Goal: Information Seeking & Learning: Find contact information

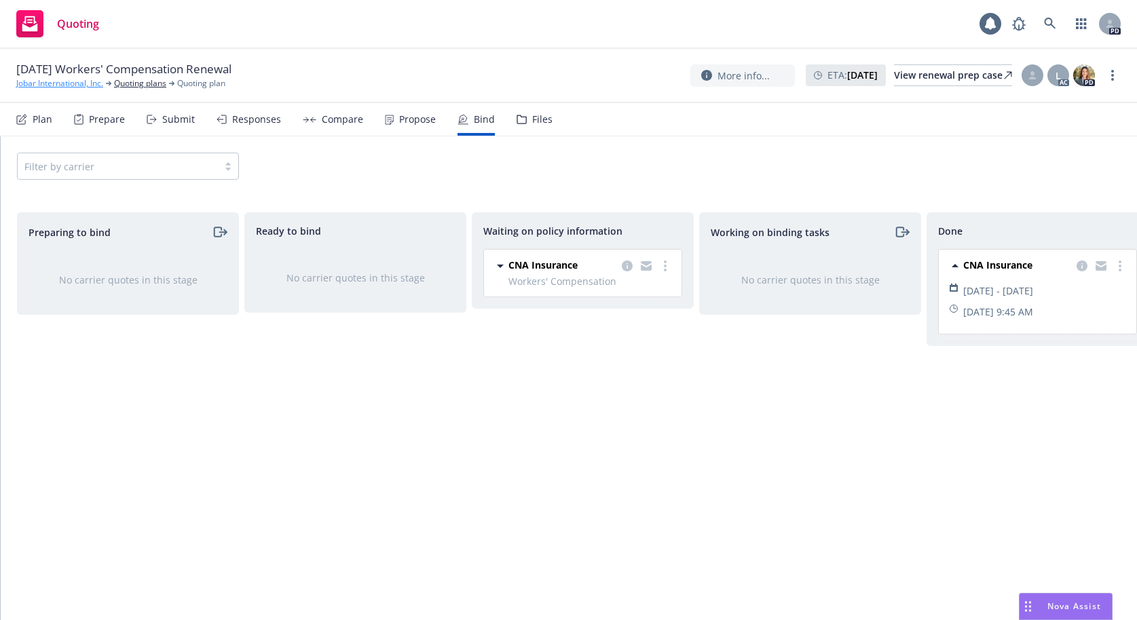
click at [67, 86] on link "Jobar International, Inc." at bounding box center [59, 83] width 87 height 12
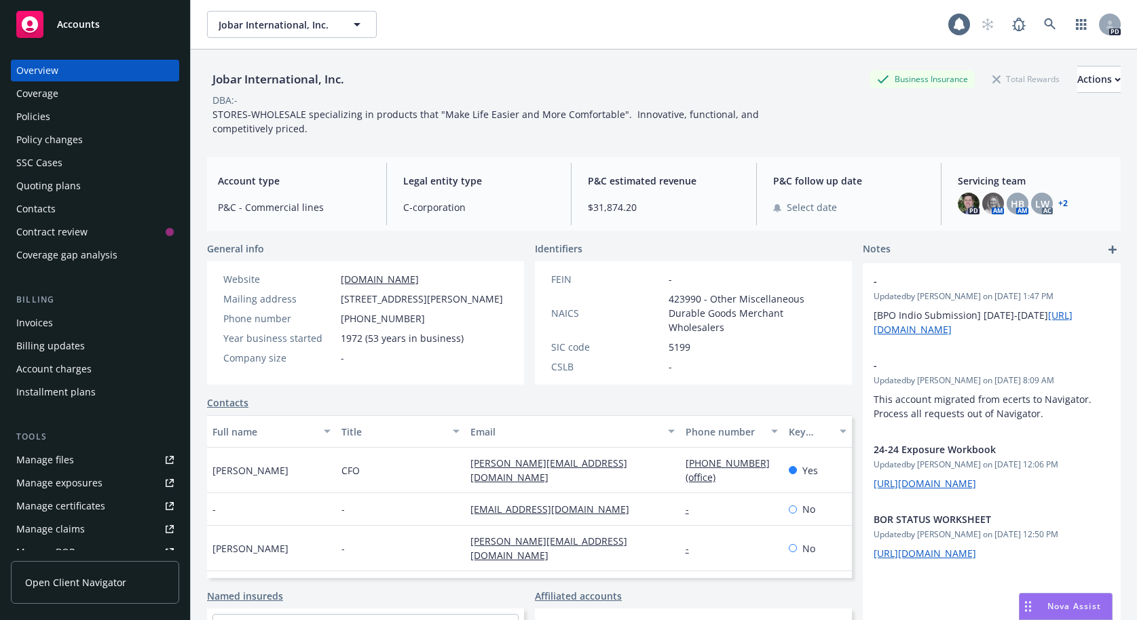
click at [48, 187] on div "Quoting plans" at bounding box center [48, 186] width 64 height 22
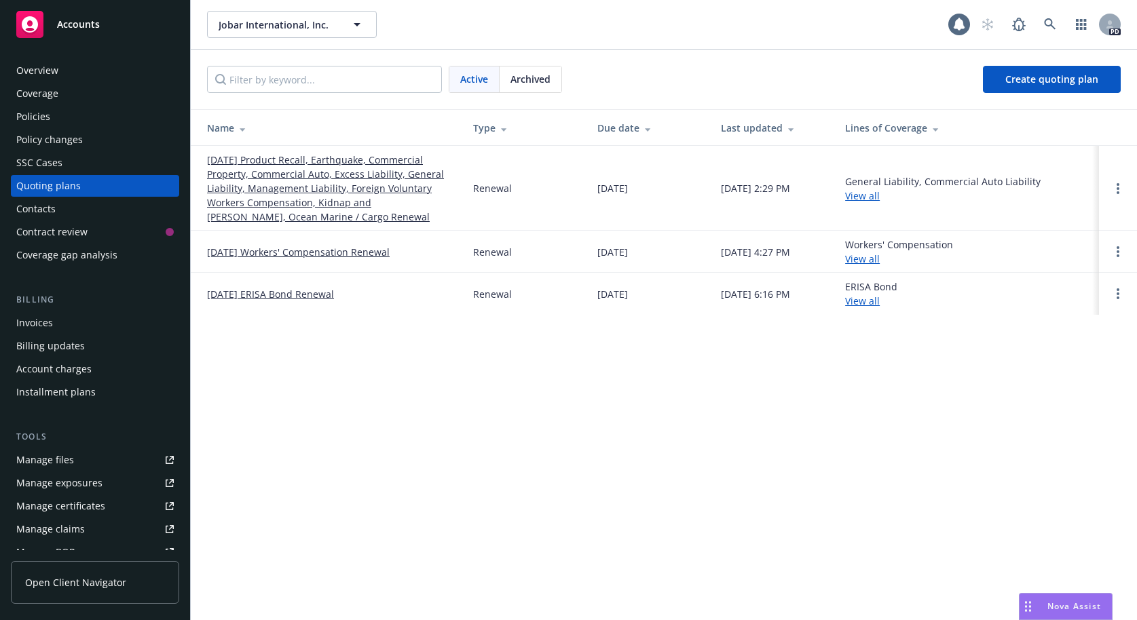
click at [276, 183] on link "09/30/25 Product Recall, Earthquake, Commercial Property, Commercial Auto, Exce…" at bounding box center [329, 188] width 244 height 71
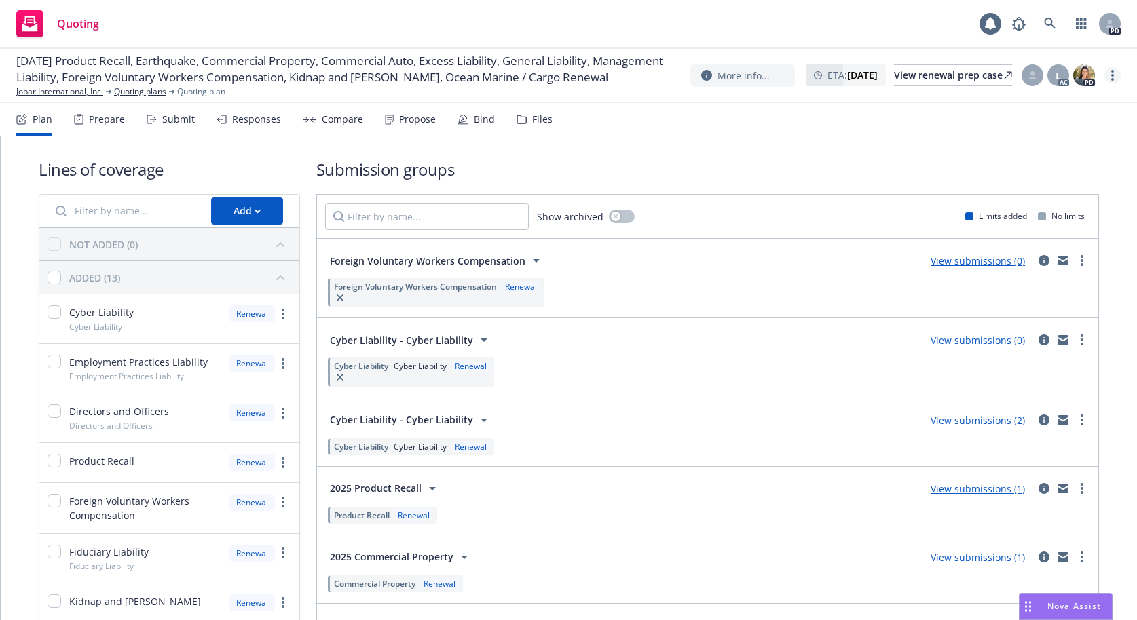
click at [1115, 78] on link "more" at bounding box center [1112, 75] width 16 height 16
click at [1055, 103] on link "Copy logging email" at bounding box center [1044, 103] width 151 height 27
click at [139, 98] on link "Quoting plans" at bounding box center [140, 92] width 52 height 12
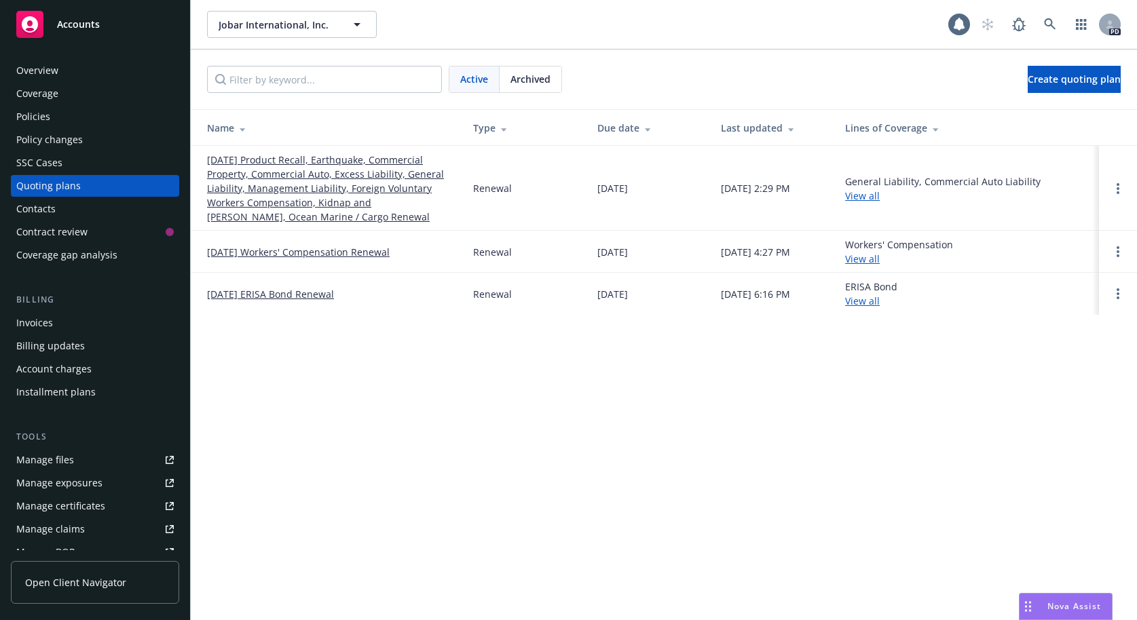
click at [525, 79] on span "Archived" at bounding box center [530, 79] width 40 height 14
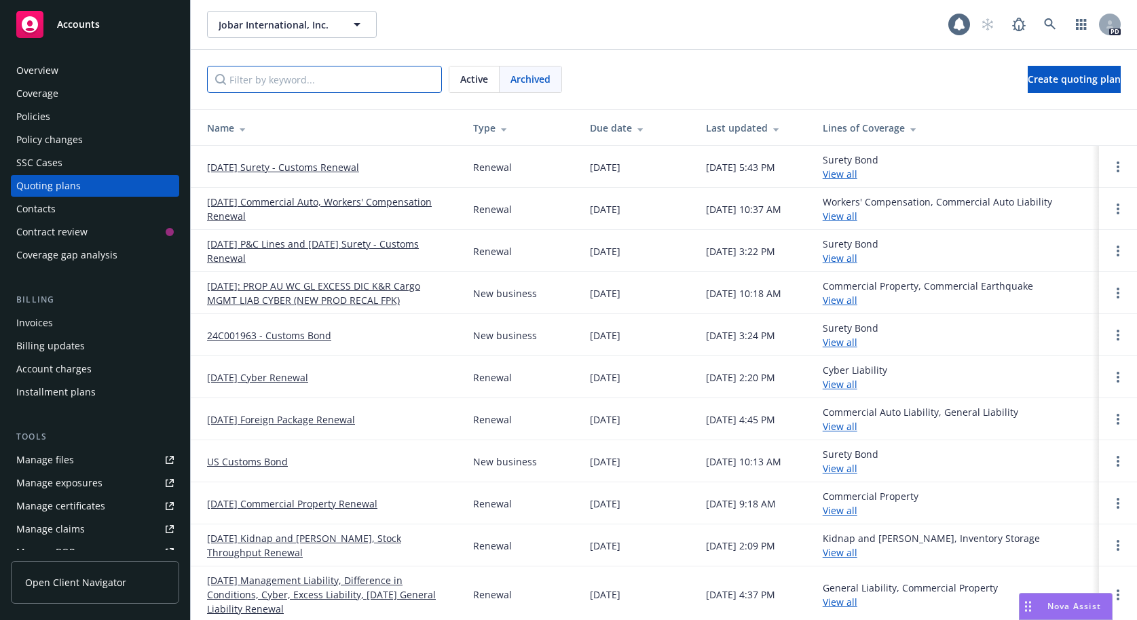
click at [279, 81] on input "Filter by keyword..." at bounding box center [324, 79] width 235 height 27
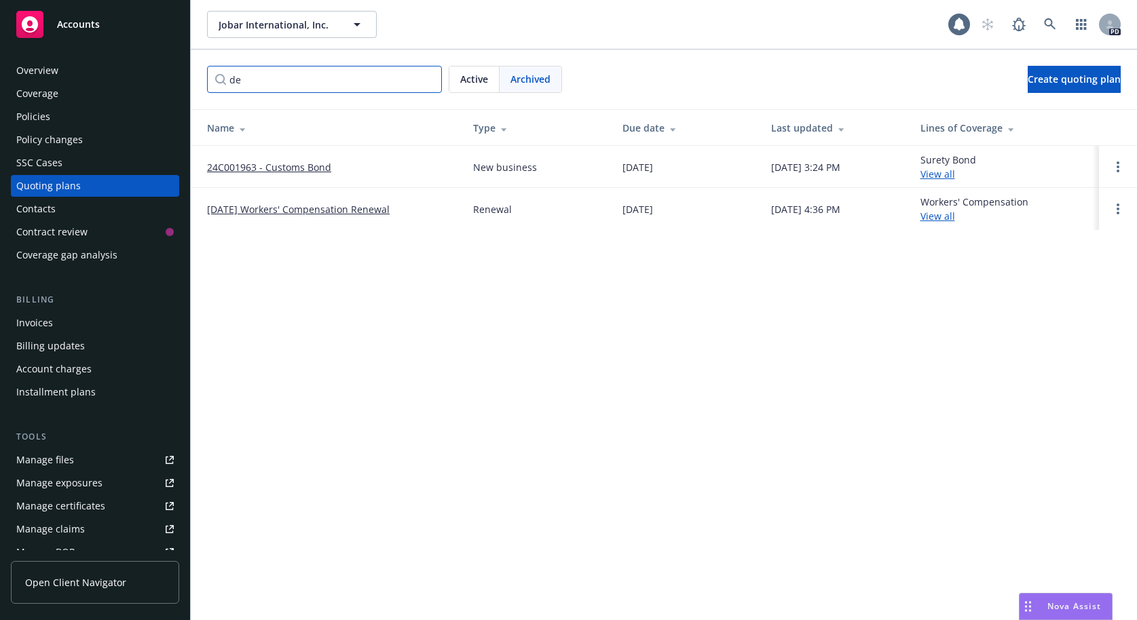
type input "d"
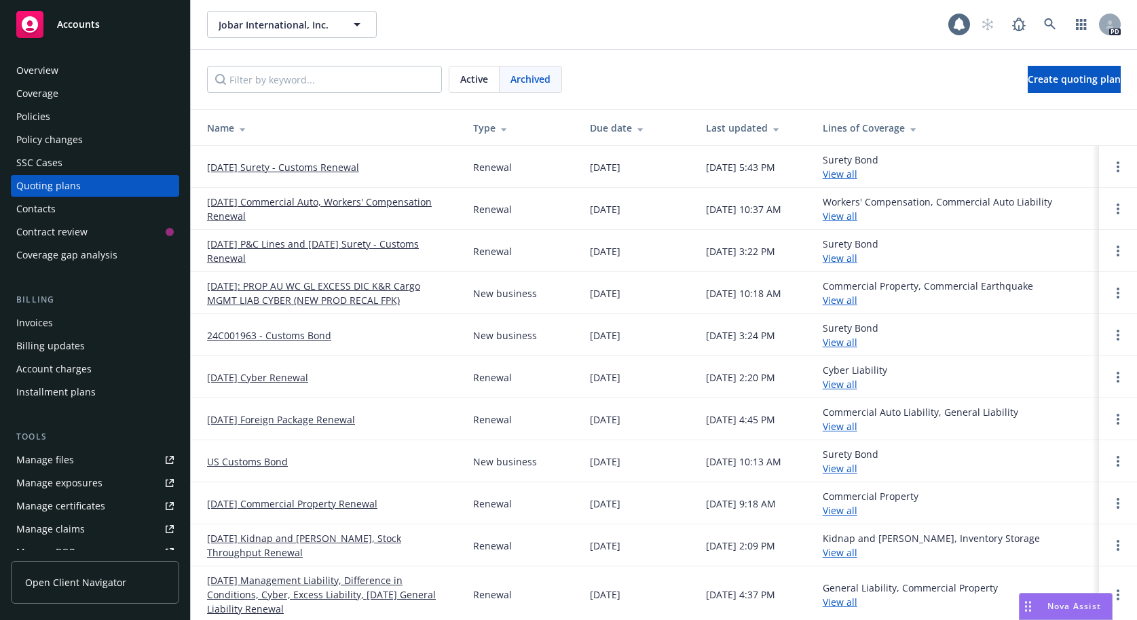
click at [282, 293] on link "8/25/2024: PROP AU WC GL EXCESS DIC K&R Cargo MGMT LIAB CYBER (NEW PROD RECAL F…" at bounding box center [329, 293] width 244 height 29
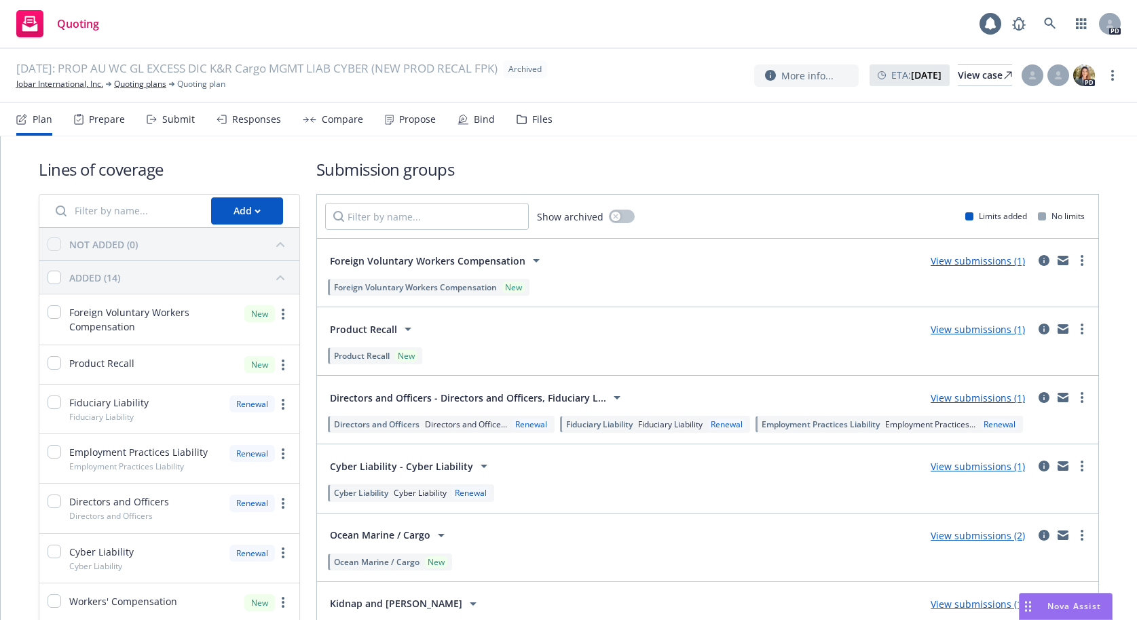
click at [570, 219] on span "Show archived" at bounding box center [570, 217] width 67 height 14
click at [574, 220] on span "Show archived" at bounding box center [570, 217] width 67 height 14
click at [613, 217] on icon "button" at bounding box center [615, 216] width 5 height 5
click at [443, 220] on input "Filter by name..." at bounding box center [427, 216] width 204 height 27
click at [449, 217] on input "Filter by name..." at bounding box center [427, 216] width 204 height 27
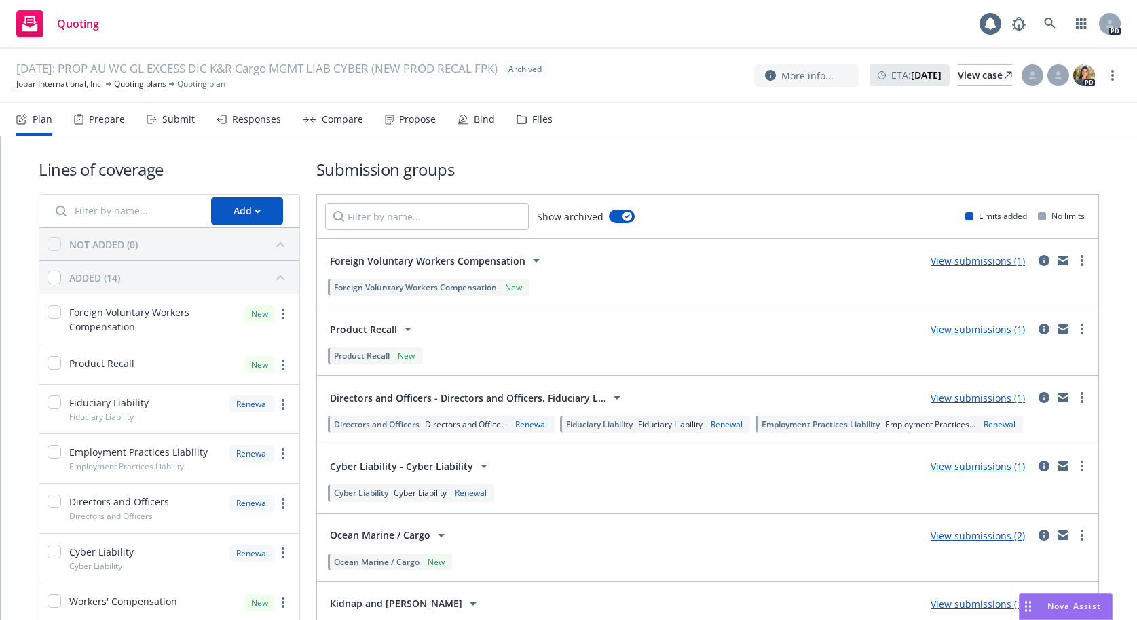
click at [523, 117] on div "Files" at bounding box center [534, 119] width 36 height 33
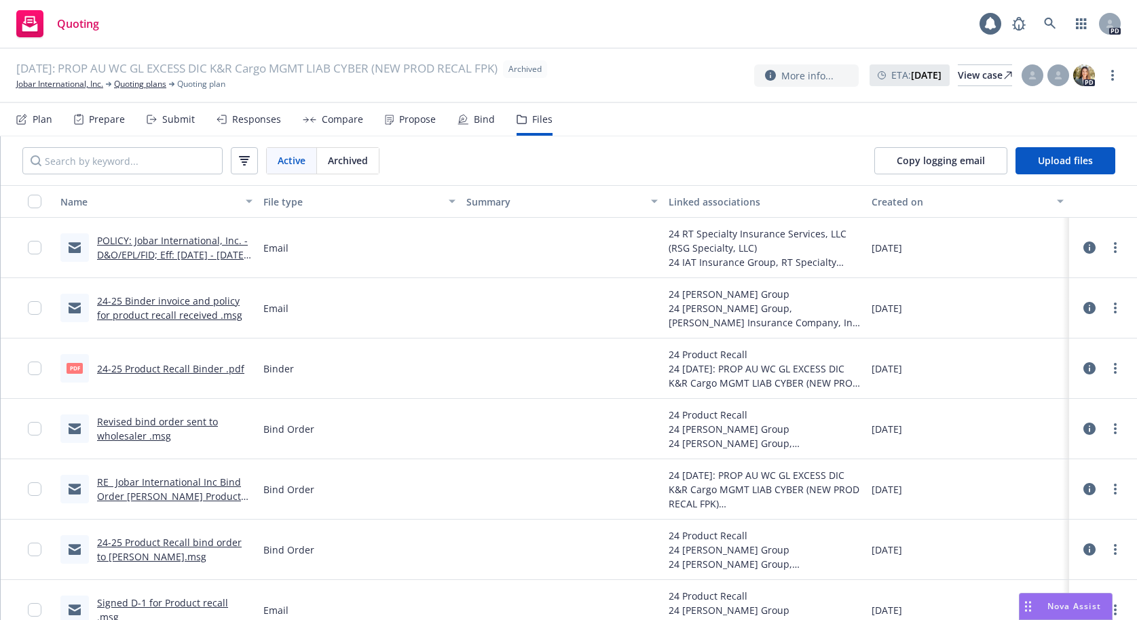
click at [349, 159] on span "Archived" at bounding box center [348, 160] width 40 height 14
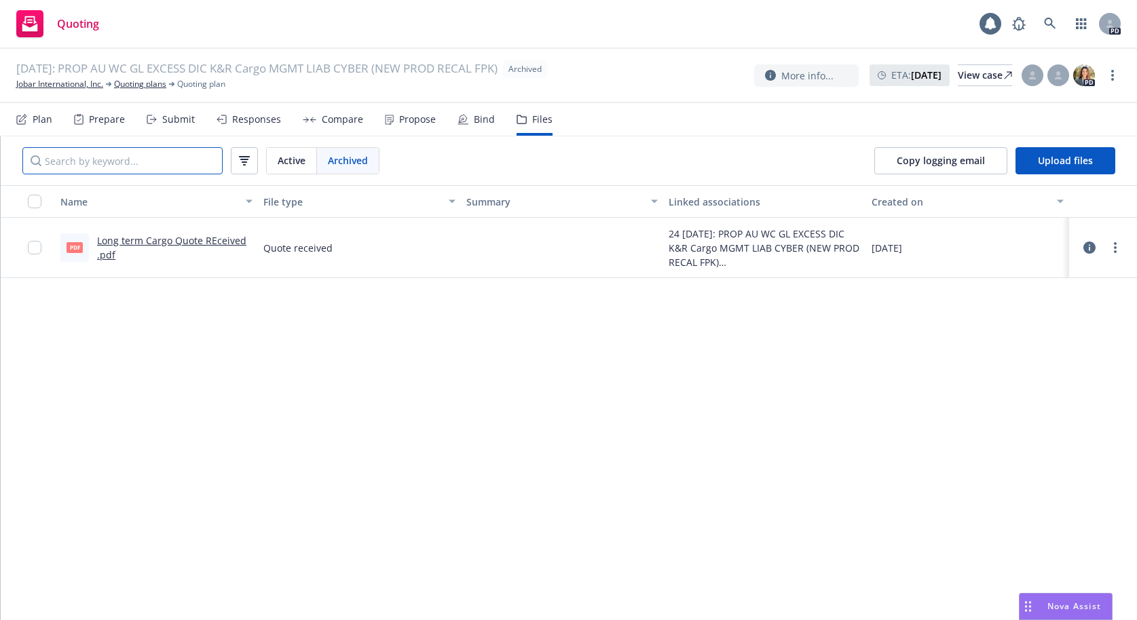
click at [129, 157] on input "Search by keyword..." at bounding box center [122, 160] width 200 height 27
click at [130, 165] on input "Search by keyword..." at bounding box center [122, 160] width 200 height 27
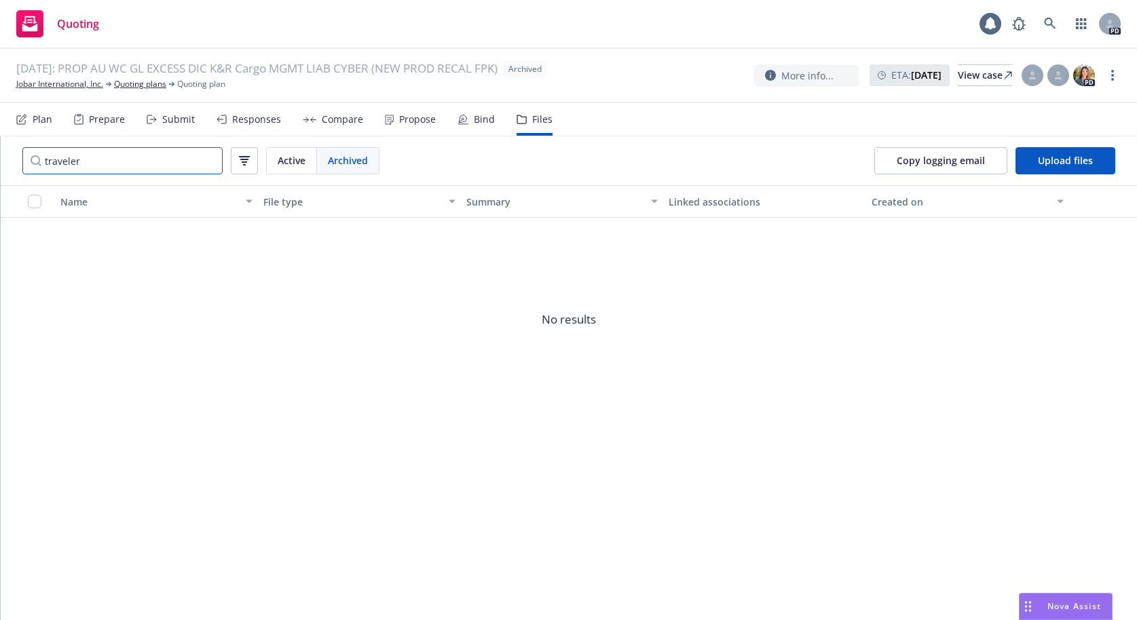
type input "travelers"
click at [208, 167] on input "travelers" at bounding box center [122, 160] width 200 height 27
click at [211, 157] on input "travelers" at bounding box center [122, 160] width 200 height 27
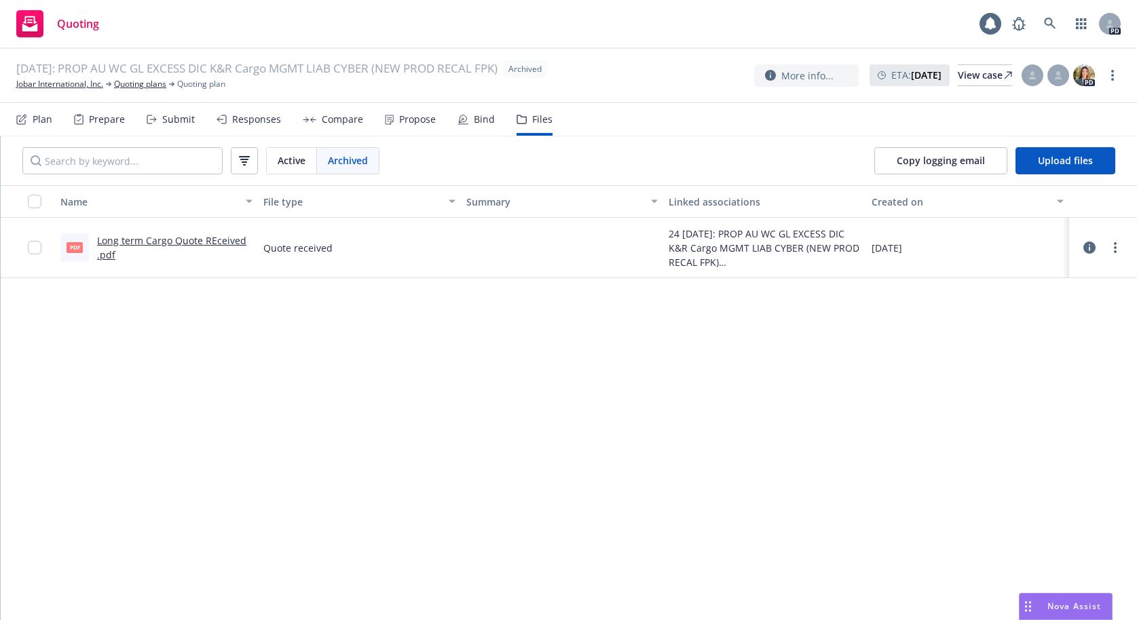
click at [538, 170] on div "Active Archived Copy logging email Upload files" at bounding box center [569, 160] width 1136 height 49
click at [343, 163] on span "Archived" at bounding box center [348, 160] width 40 height 14
click at [263, 123] on div "Responses" at bounding box center [256, 119] width 49 height 11
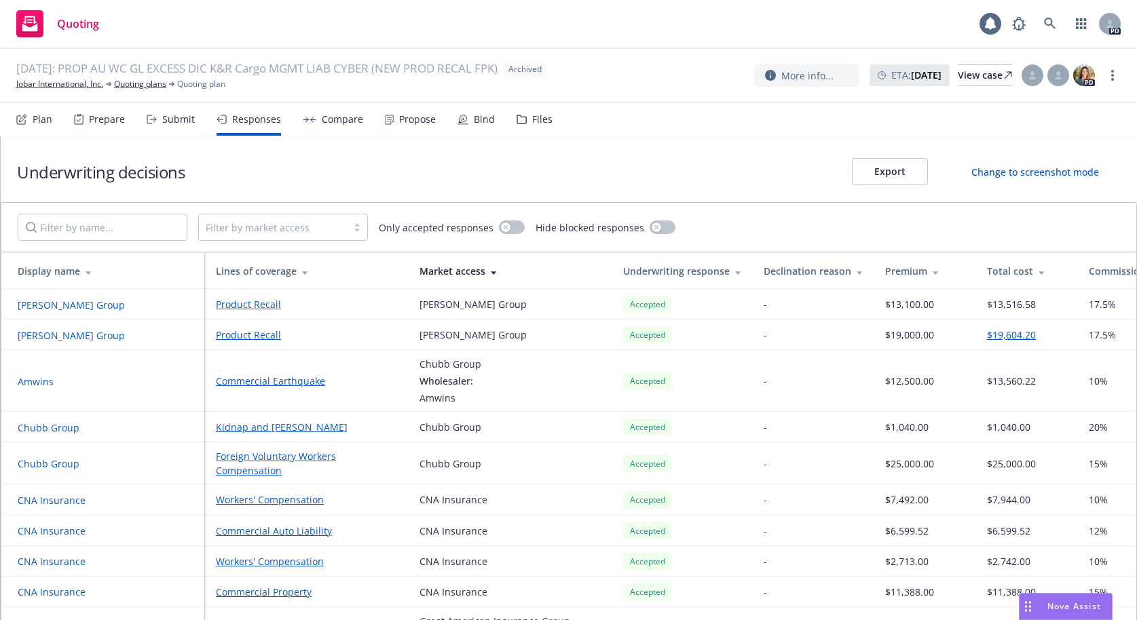
click at [532, 119] on div "Files" at bounding box center [542, 119] width 20 height 11
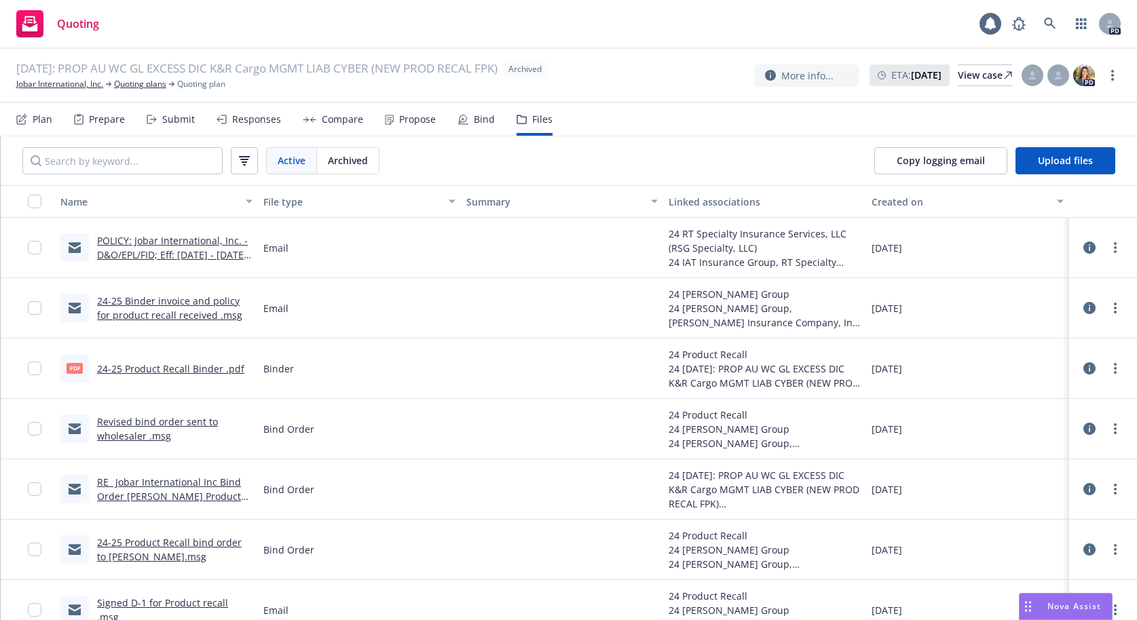
click at [350, 161] on span "Archived" at bounding box center [348, 160] width 40 height 14
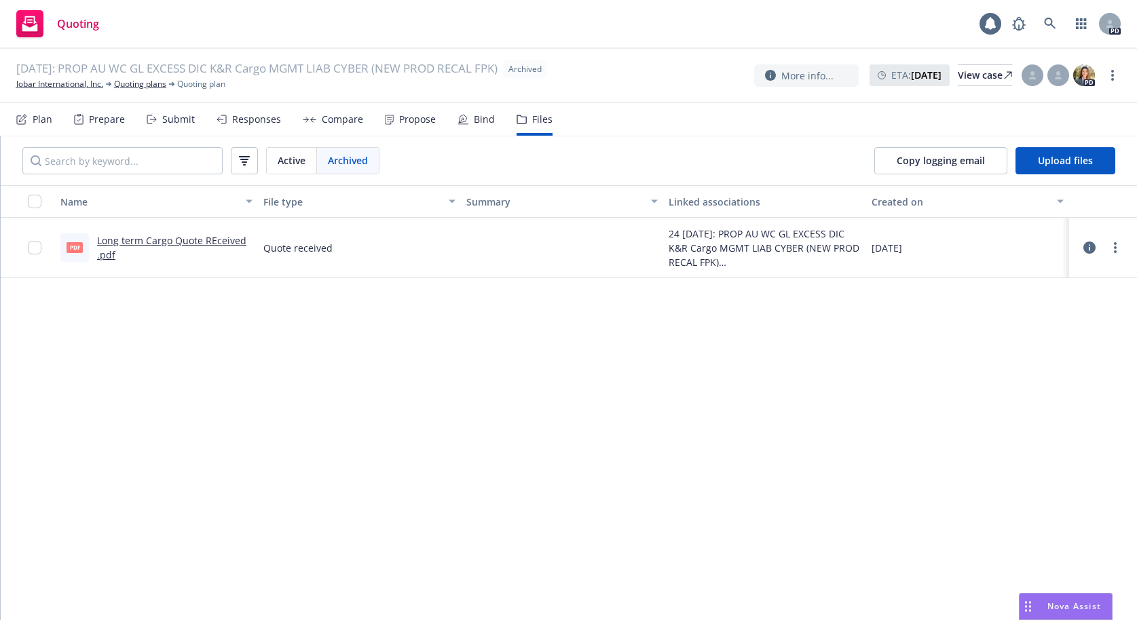
click at [348, 157] on span "Archived" at bounding box center [348, 160] width 40 height 14
click at [542, 122] on div "Files" at bounding box center [542, 119] width 20 height 11
click at [185, 156] on input "Search by keyword..." at bounding box center [122, 160] width 200 height 27
click at [170, 157] on input "Search by keyword..." at bounding box center [122, 160] width 200 height 27
click at [261, 115] on div "Responses" at bounding box center [256, 119] width 49 height 11
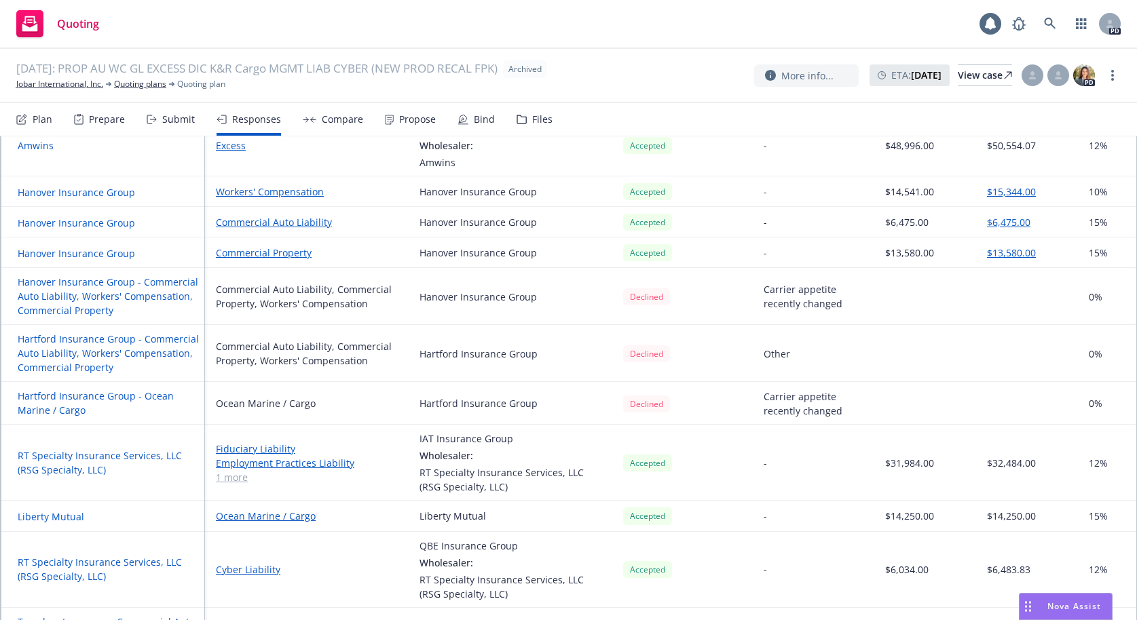
scroll to position [556, 0]
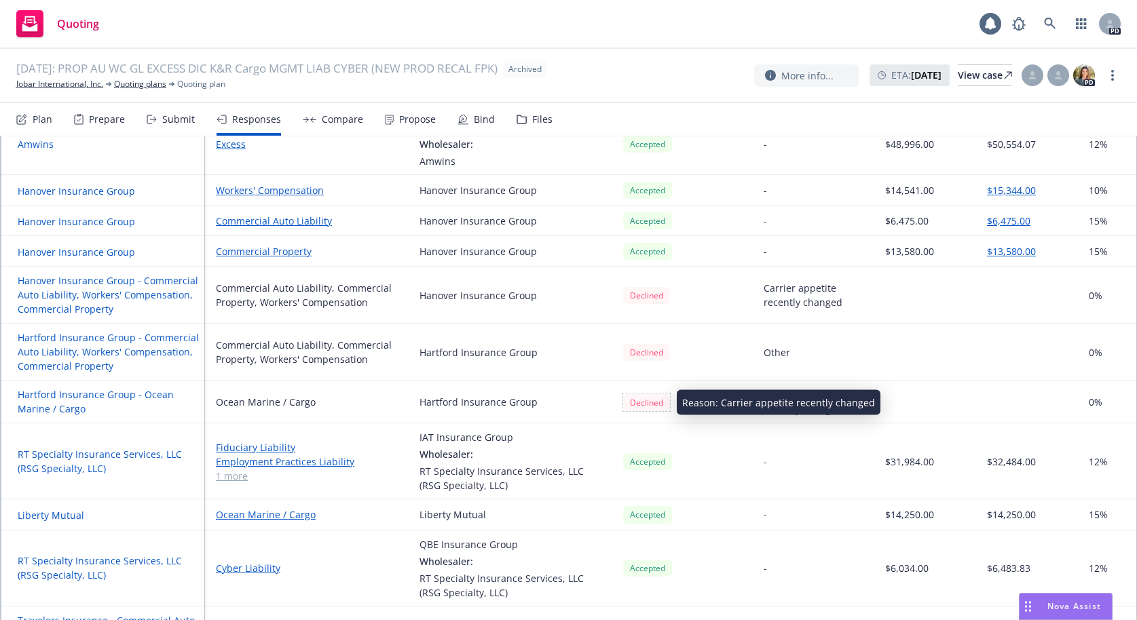
click at [660, 401] on div "Declined" at bounding box center [646, 402] width 47 height 17
click at [56, 338] on button "Hartford Insurance Group - Commercial Auto Liability, Workers' Compensation, Co…" at bounding box center [108, 352] width 181 height 43
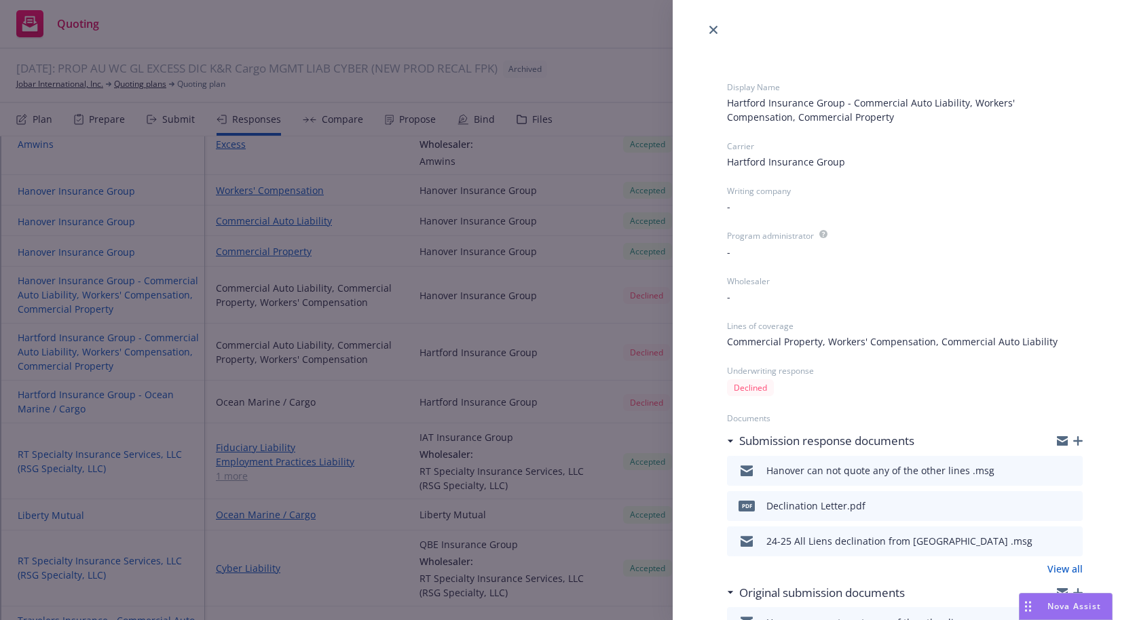
click at [1064, 540] on icon "preview file" at bounding box center [1070, 541] width 12 height 10
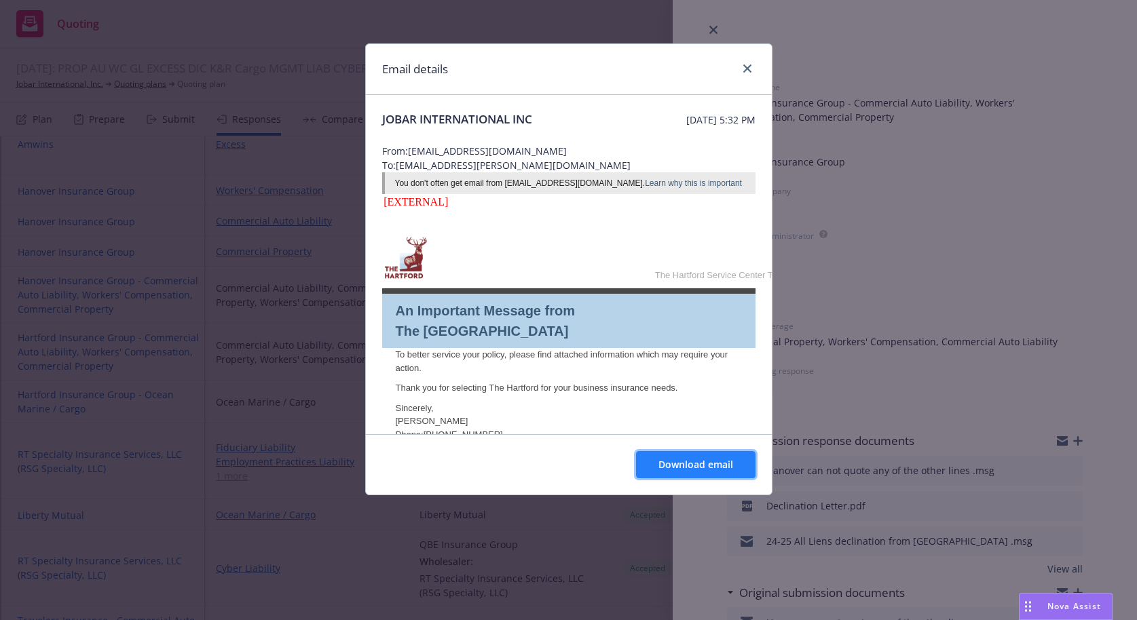
click at [690, 464] on span "Download email" at bounding box center [695, 464] width 75 height 13
click at [747, 68] on icon "close" at bounding box center [747, 68] width 8 height 8
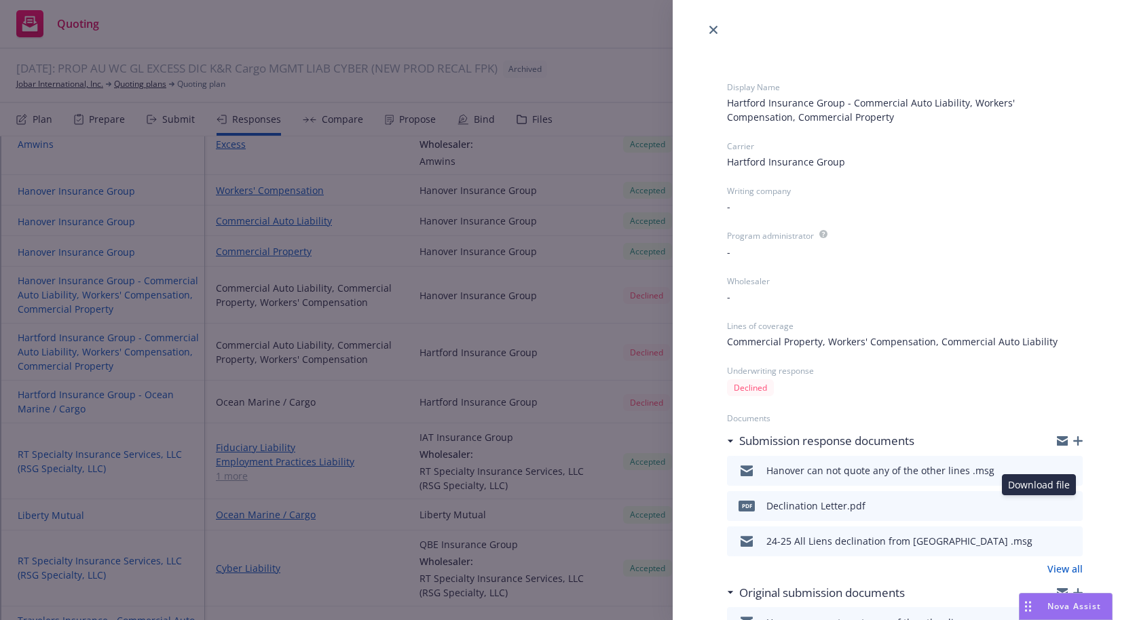
click at [1042, 509] on icon "download file" at bounding box center [1047, 508] width 11 height 3
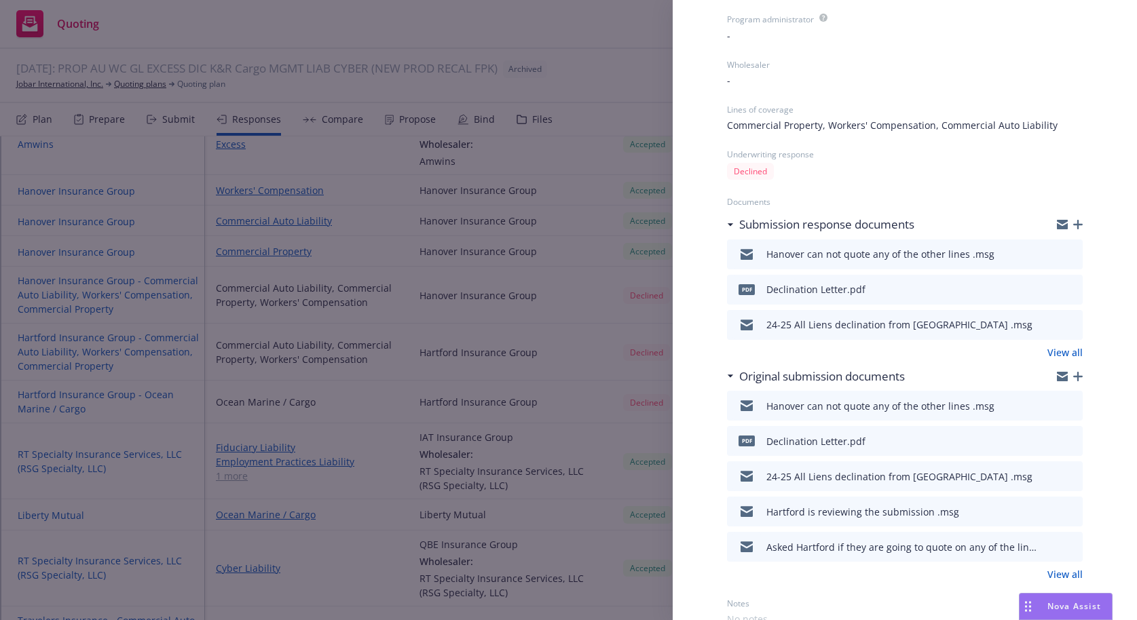
scroll to position [223, 0]
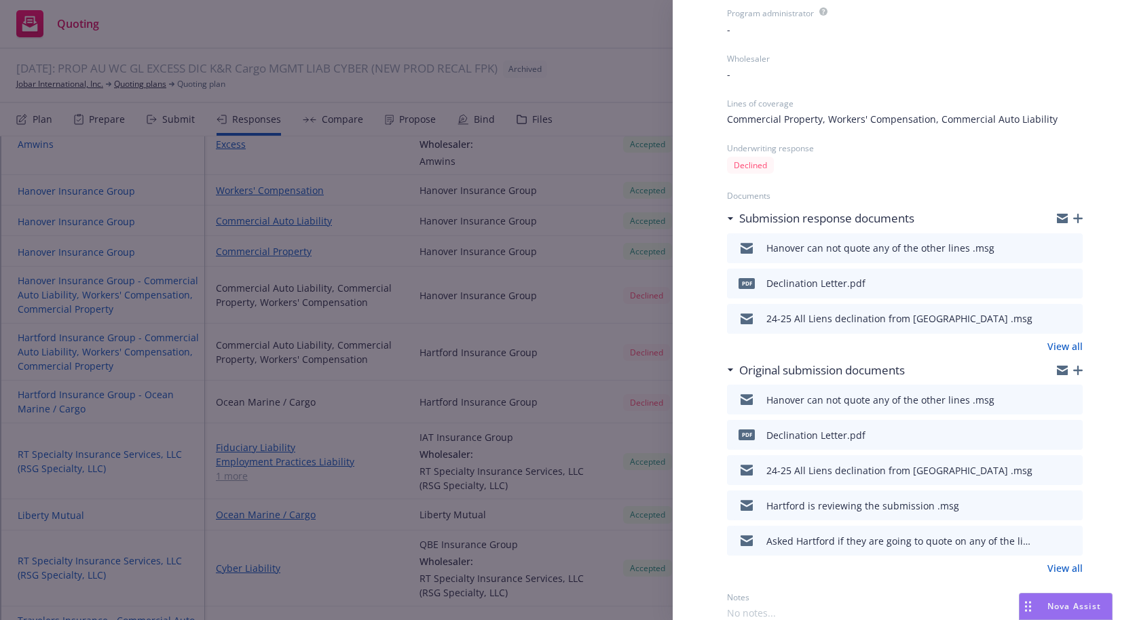
click at [1064, 540] on icon "preview file" at bounding box center [1070, 541] width 12 height 10
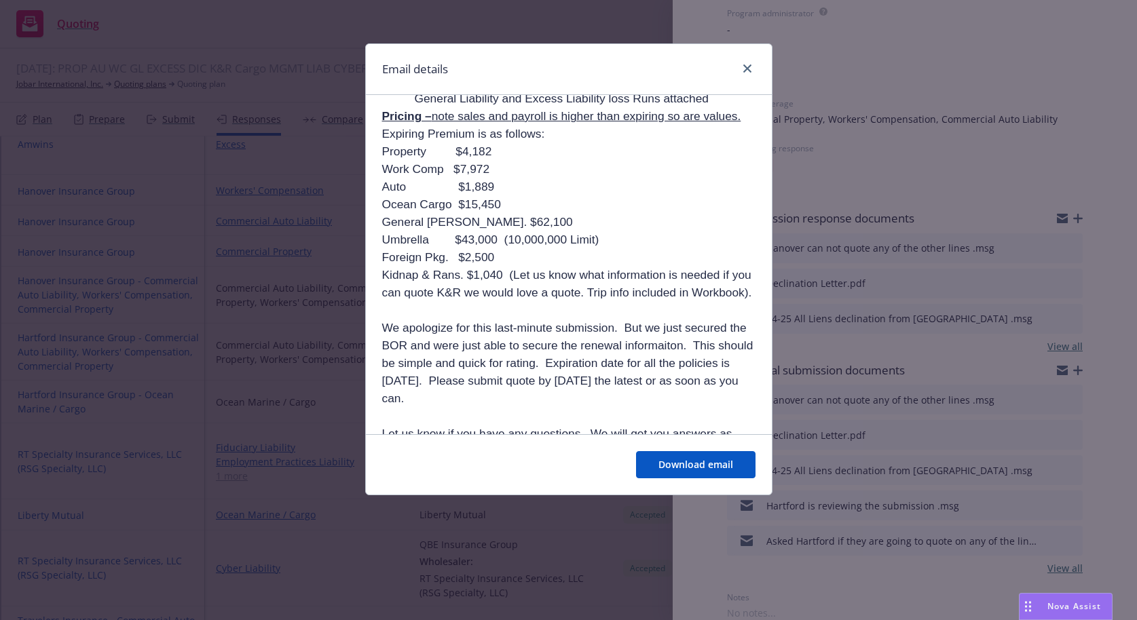
scroll to position [3992, 0]
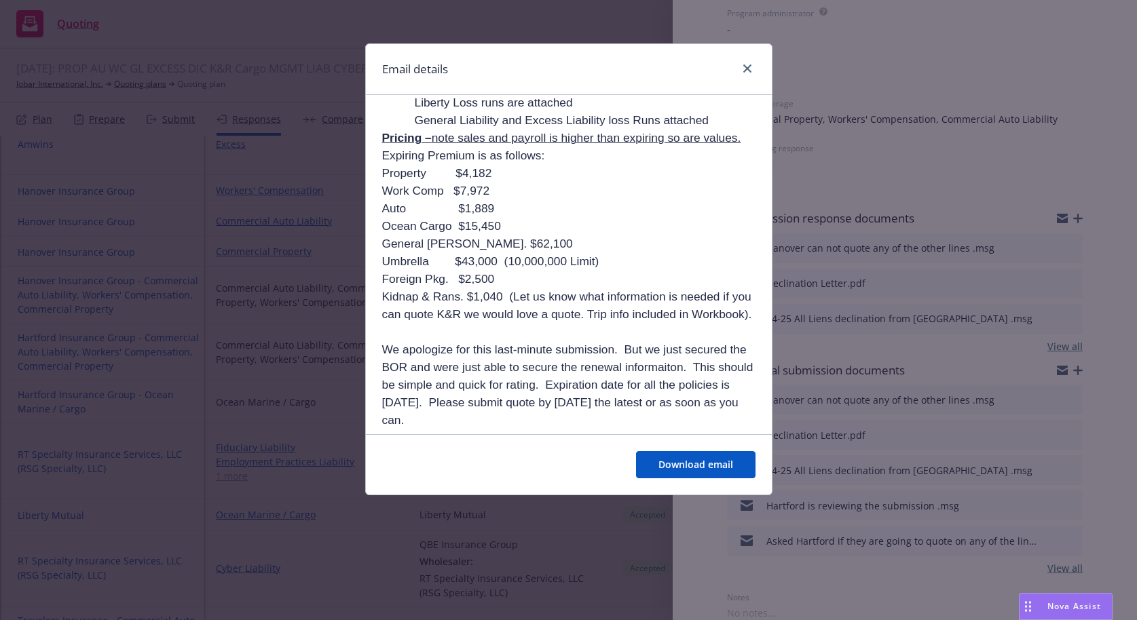
click at [755, 63] on div "Email details" at bounding box center [569, 69] width 406 height 51
click at [748, 71] on icon "close" at bounding box center [747, 68] width 8 height 8
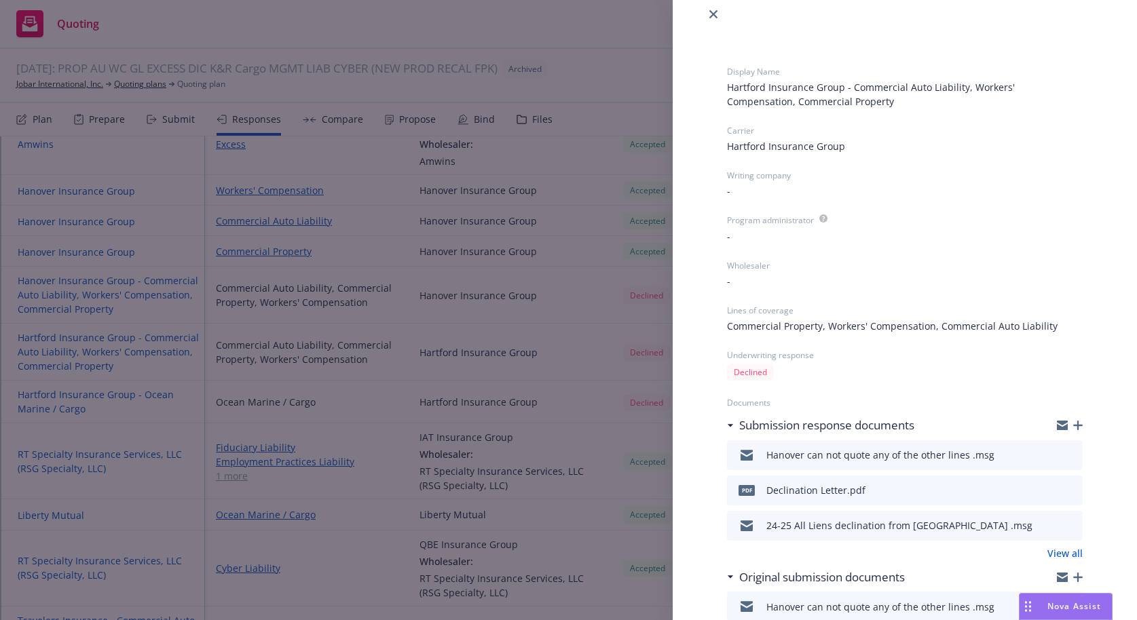
scroll to position [0, 0]
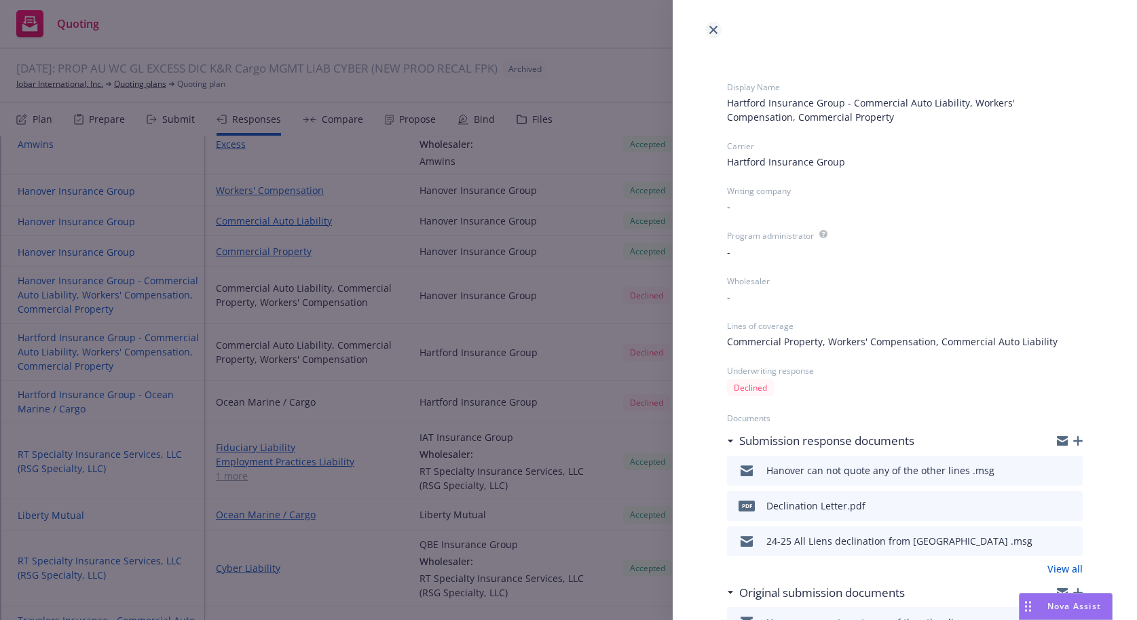
click at [708, 31] on link "close" at bounding box center [713, 30] width 16 height 16
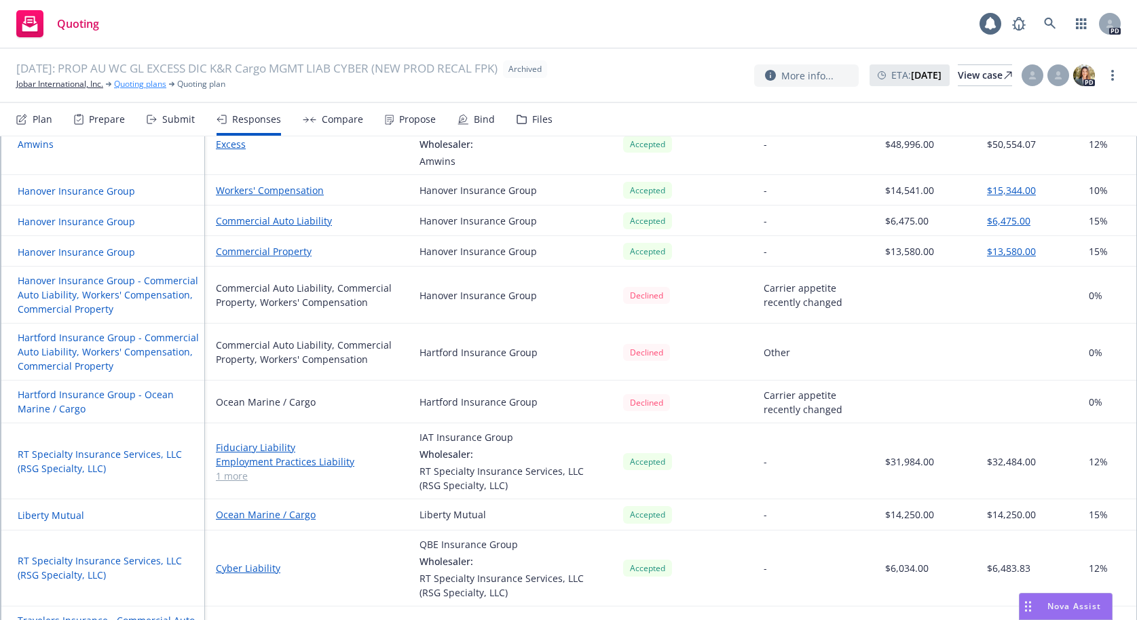
click at [143, 81] on link "Quoting plans" at bounding box center [140, 84] width 52 height 12
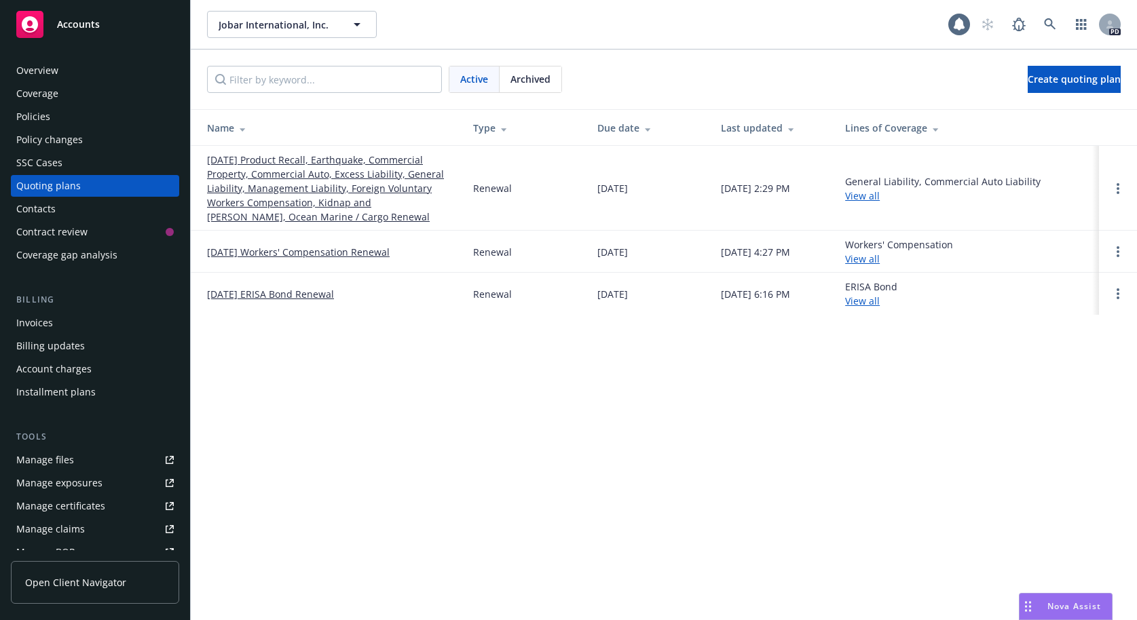
click at [265, 159] on link "[DATE] Product Recall, Earthquake, Commercial Property, Commercial Auto, Excess…" at bounding box center [329, 188] width 244 height 71
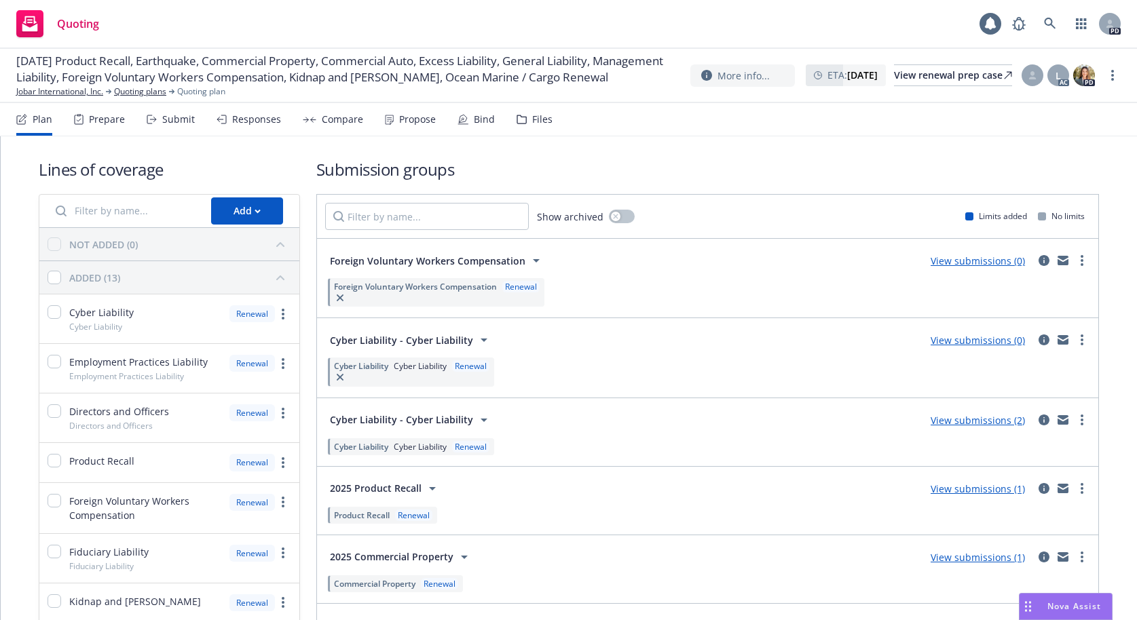
click at [532, 120] on div "Files" at bounding box center [542, 119] width 20 height 11
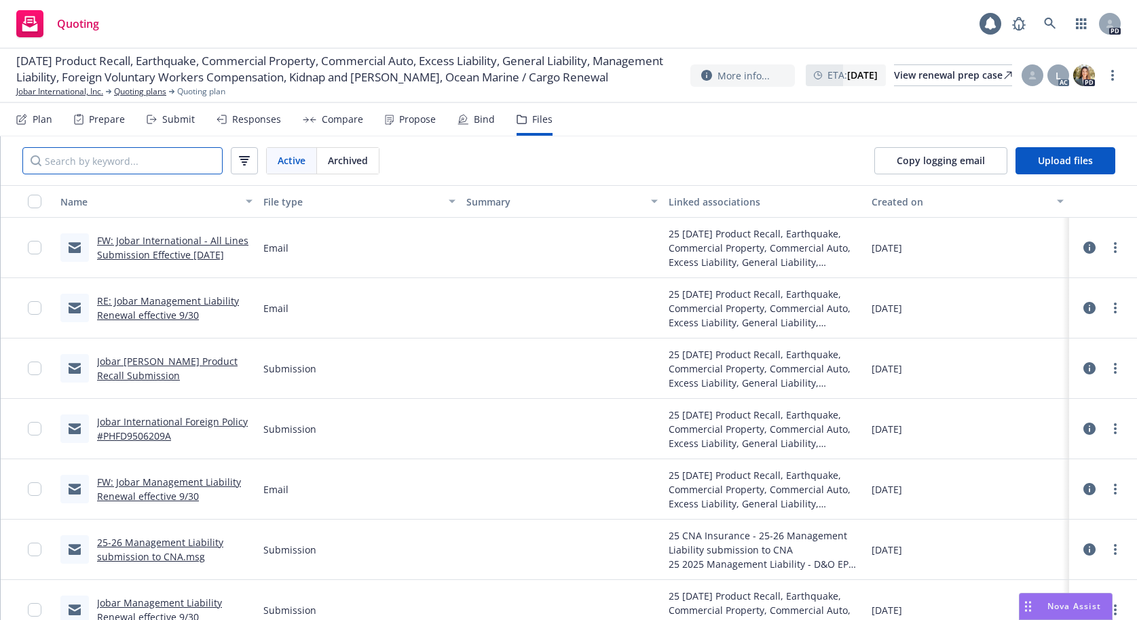
click at [112, 159] on input "Search by keyword..." at bounding box center [122, 160] width 200 height 27
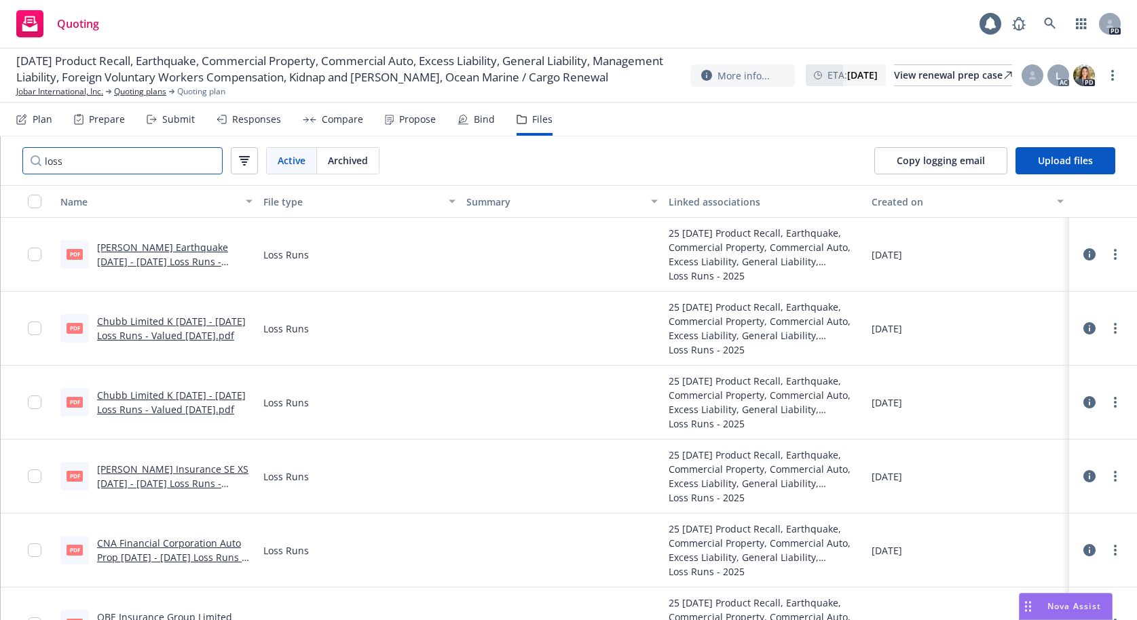
drag, startPoint x: 65, startPoint y: 159, endPoint x: 37, endPoint y: 162, distance: 28.6
click at [37, 162] on input "loss" at bounding box center [122, 160] width 200 height 27
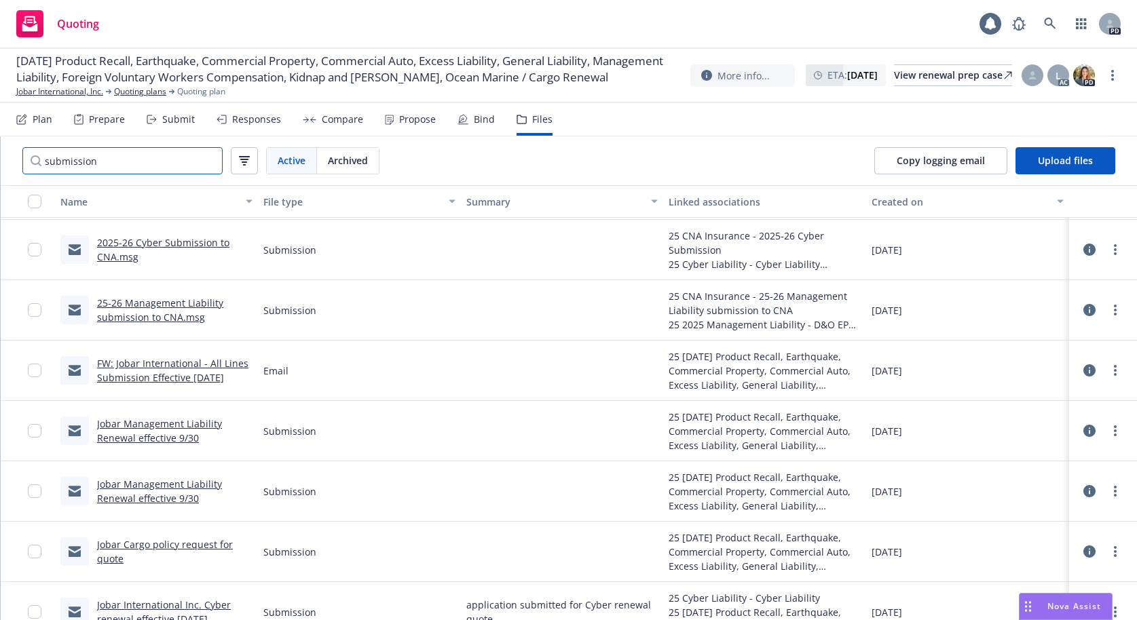
scroll to position [67, 0]
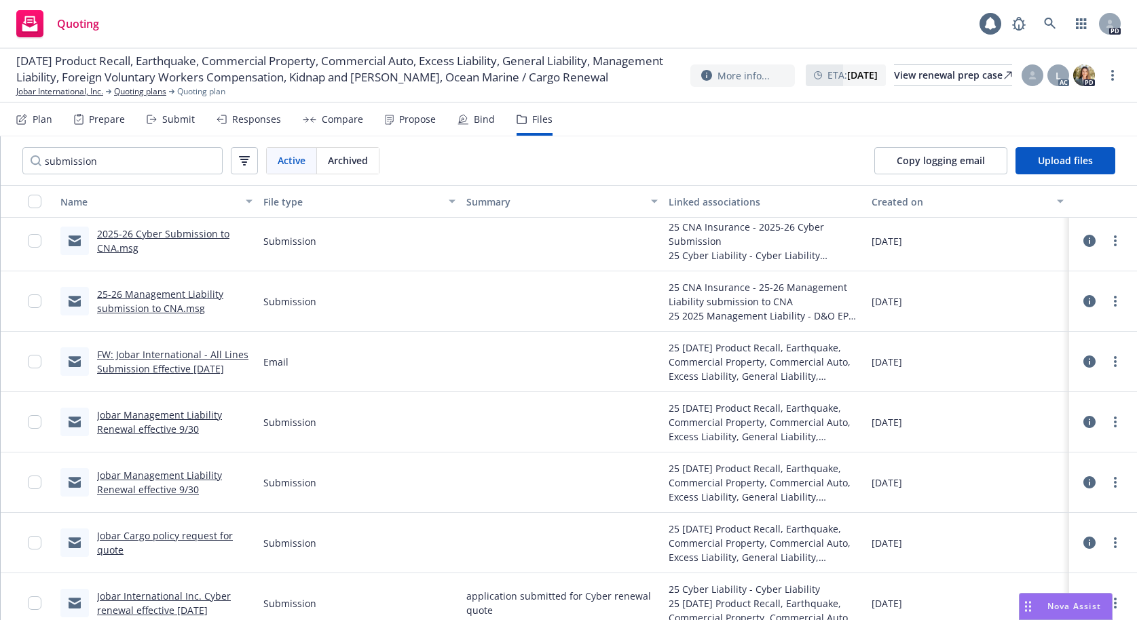
click at [348, 162] on span "Archived" at bounding box center [348, 160] width 40 height 14
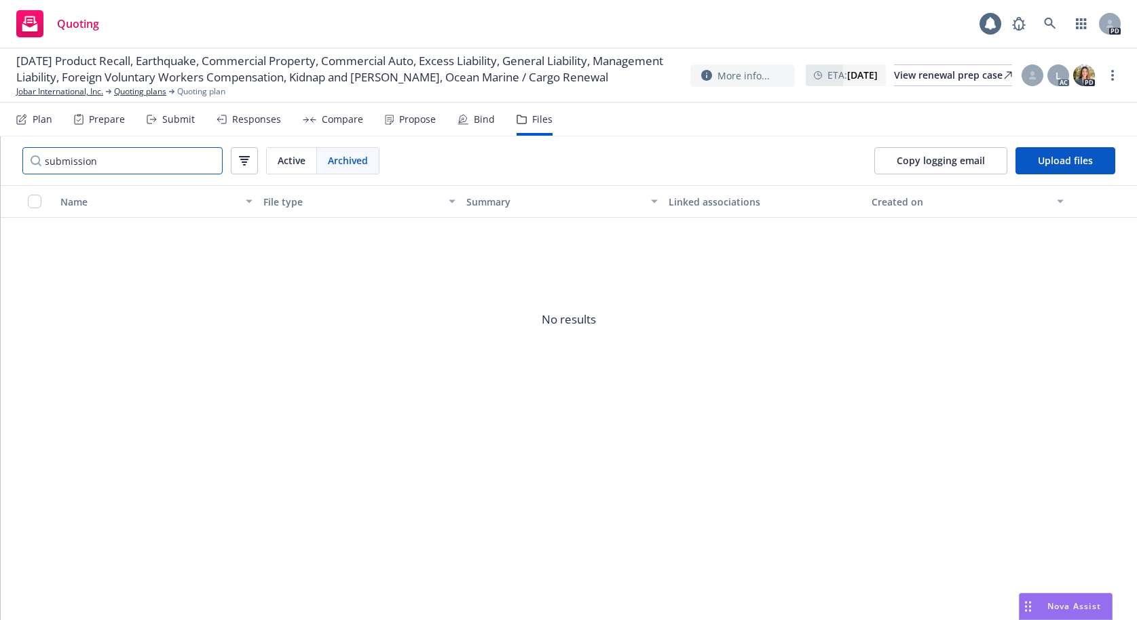
click at [117, 161] on input "submission" at bounding box center [122, 160] width 200 height 27
click at [117, 158] on input "sub" at bounding box center [122, 160] width 200 height 27
drag, startPoint x: 117, startPoint y: 158, endPoint x: 31, endPoint y: 160, distance: 85.5
click at [31, 160] on input "sub" at bounding box center [122, 160] width 200 height 27
type input "trave"
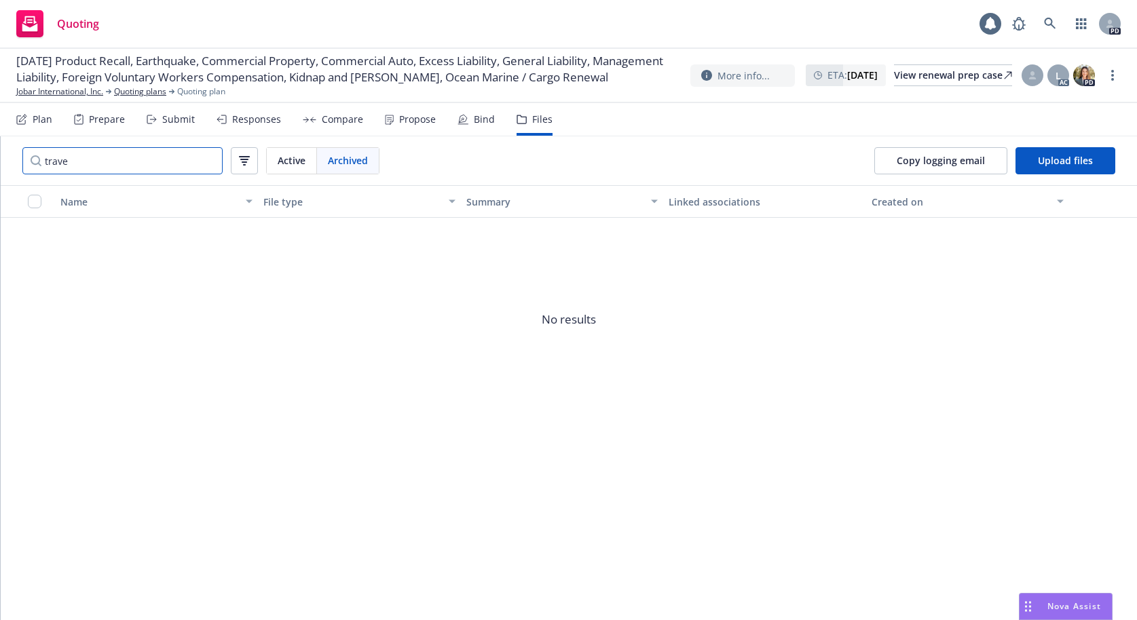
drag, startPoint x: 76, startPoint y: 159, endPoint x: 23, endPoint y: 164, distance: 53.2
click at [23, 164] on input "trave" at bounding box center [122, 160] width 200 height 27
click at [140, 98] on link "Quoting plans" at bounding box center [140, 92] width 52 height 12
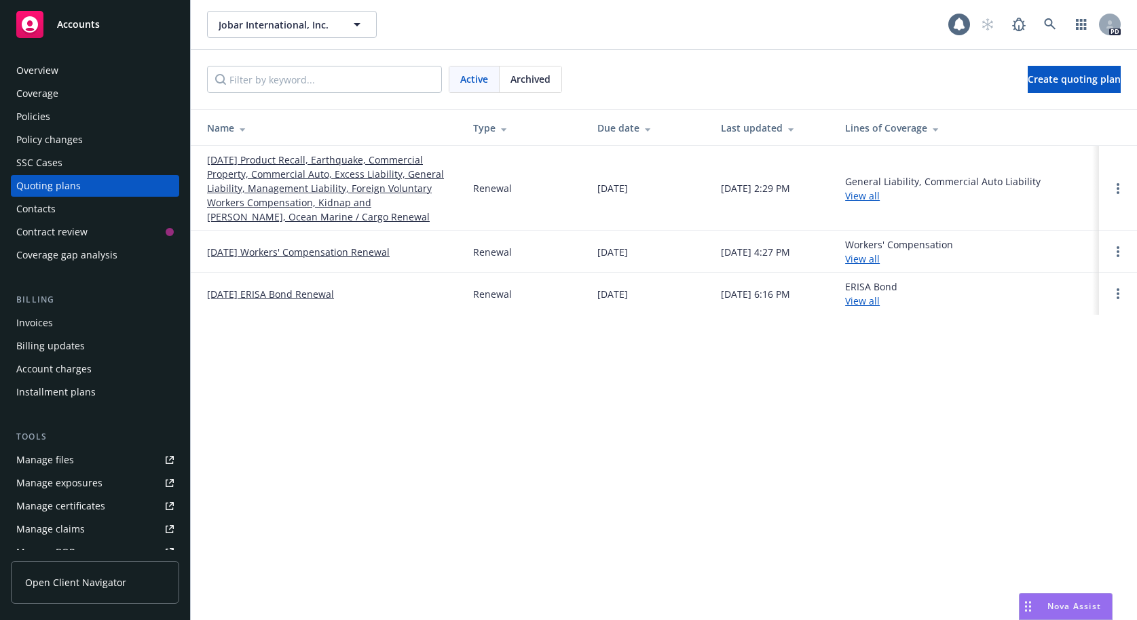
click at [544, 81] on span "Archived" at bounding box center [530, 79] width 40 height 14
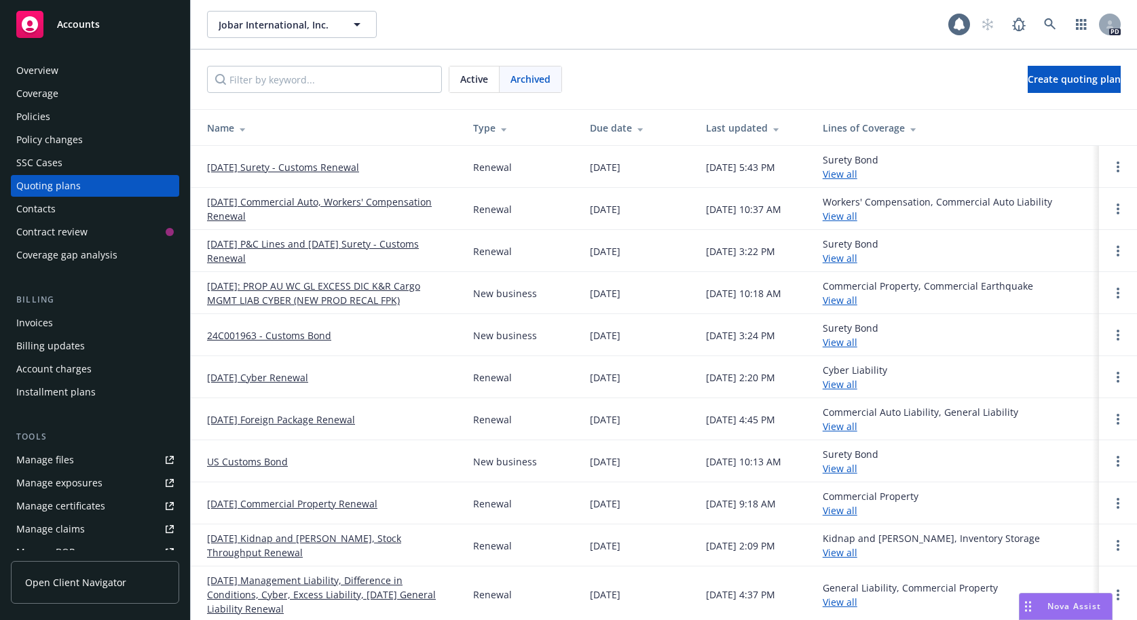
click at [264, 286] on link "[DATE]: PROP AU WC GL EXCESS DIC K&R Cargo MGMT LIAB CYBER (NEW PROD RECAL FPK)" at bounding box center [329, 293] width 244 height 29
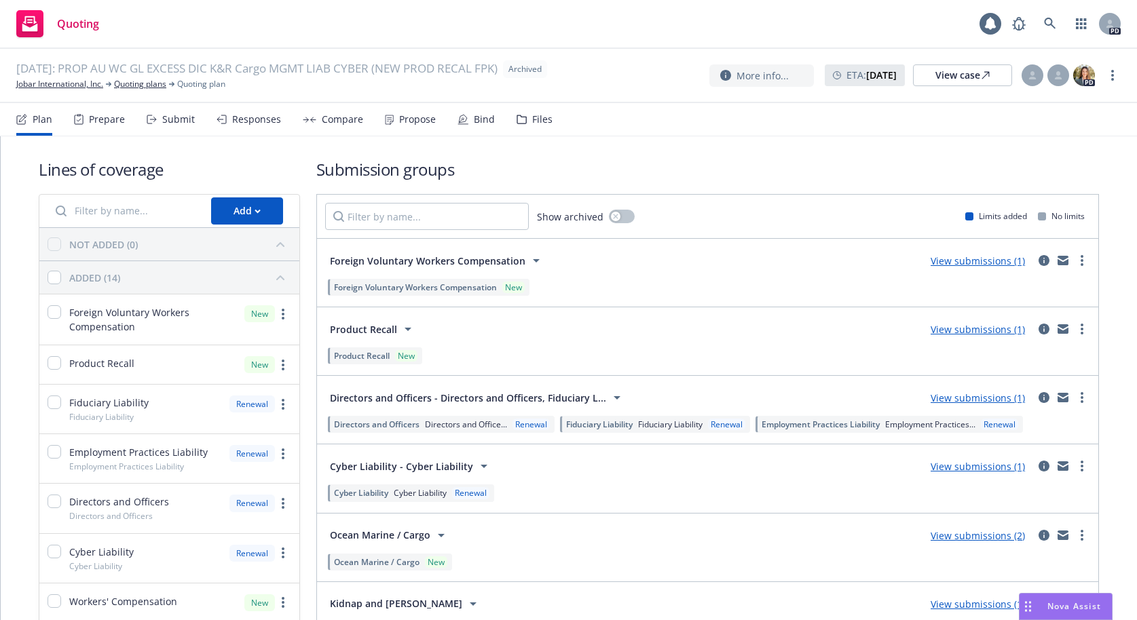
click at [532, 118] on div "Files" at bounding box center [542, 119] width 20 height 11
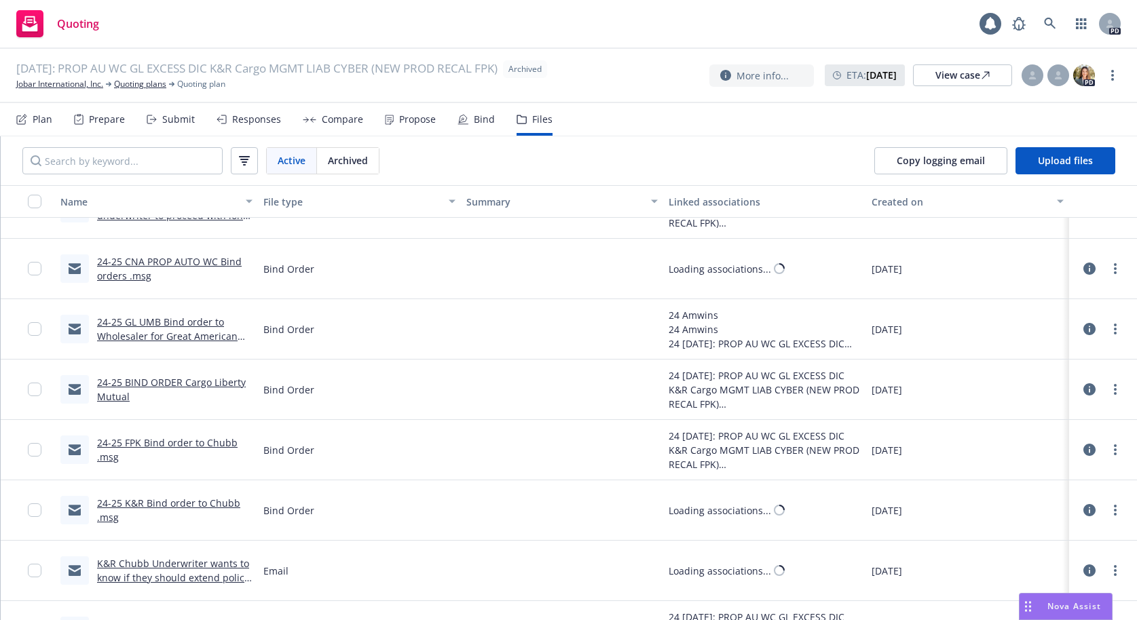
scroll to position [5415, 0]
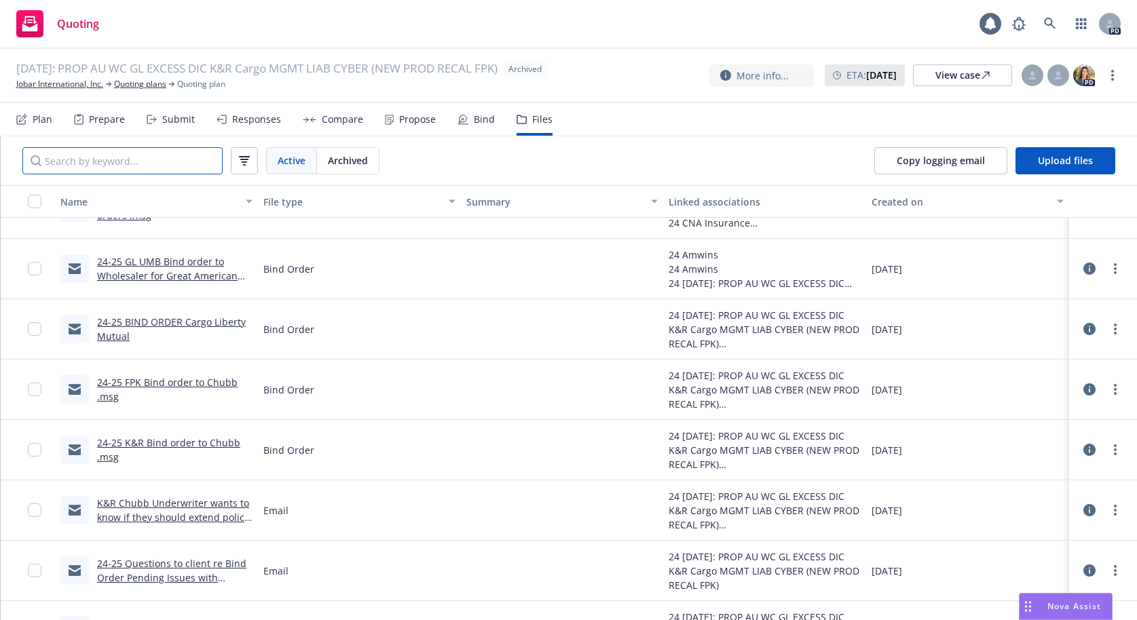
click at [107, 162] on input "Search by keyword..." at bounding box center [122, 160] width 200 height 27
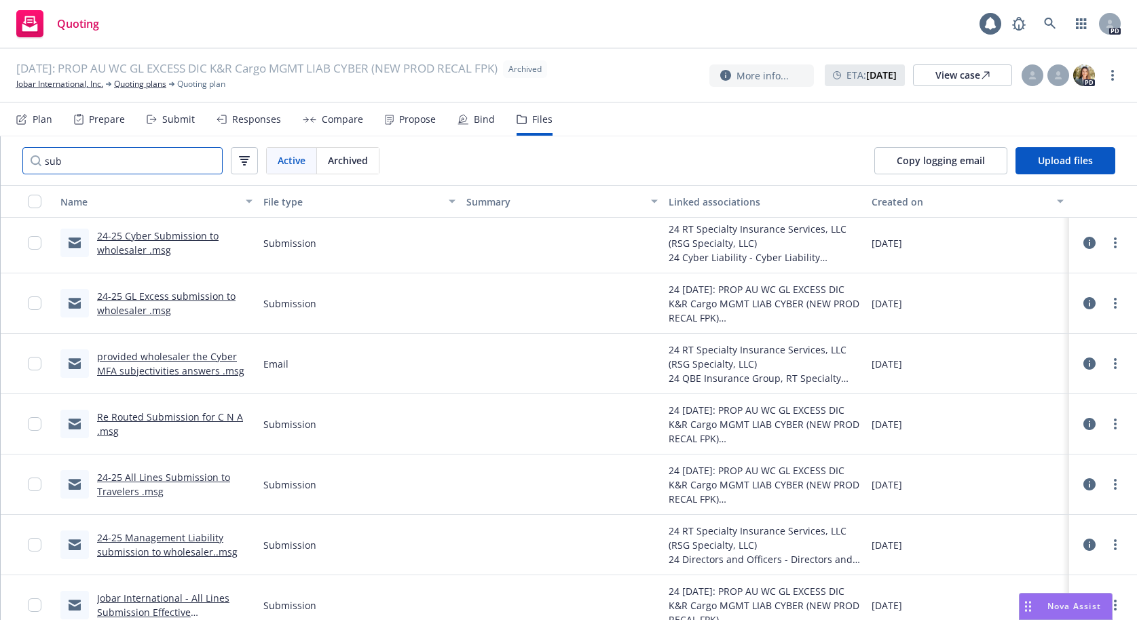
scroll to position [690, 0]
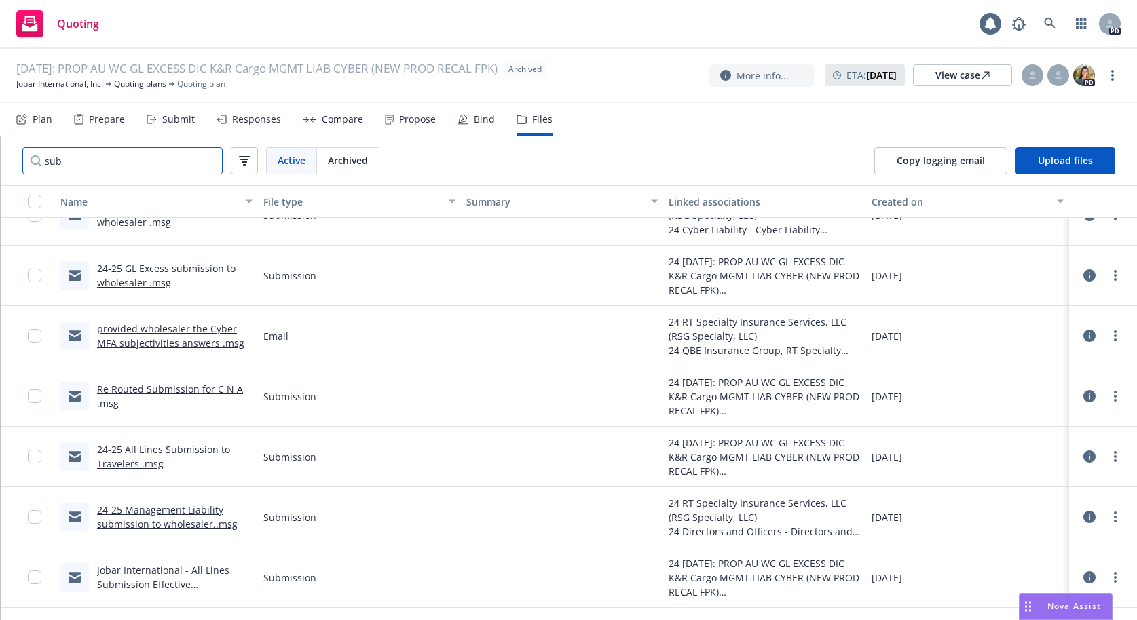
type input "sub"
click at [140, 450] on link "24-25 All Lines Submission to Travelers .msg" at bounding box center [163, 456] width 133 height 27
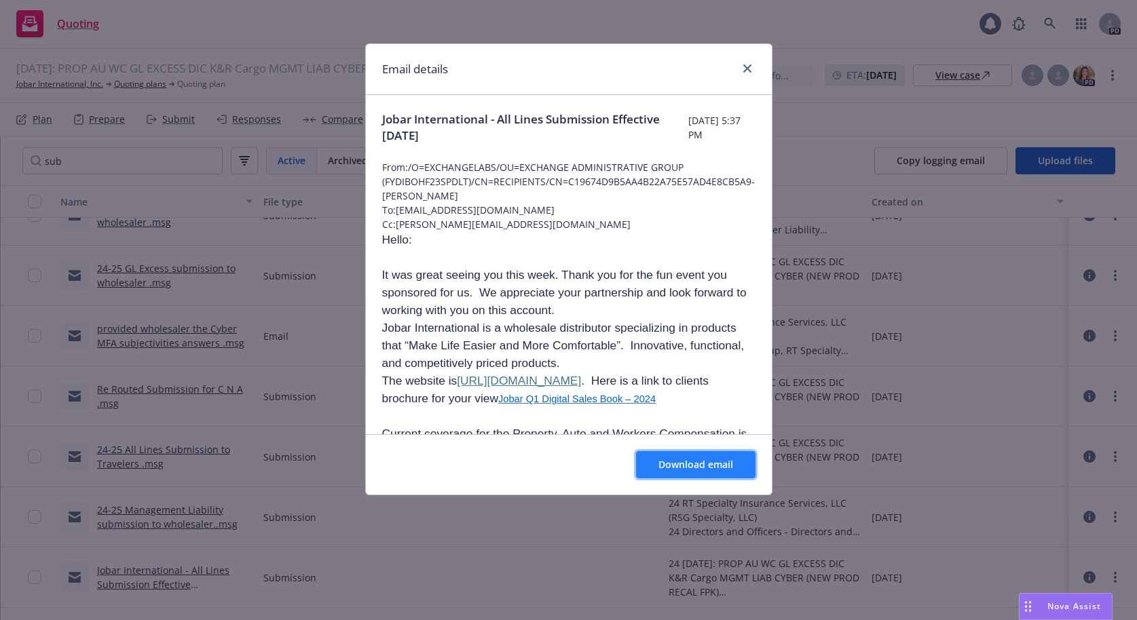
click at [681, 461] on span "Download email" at bounding box center [695, 464] width 75 height 13
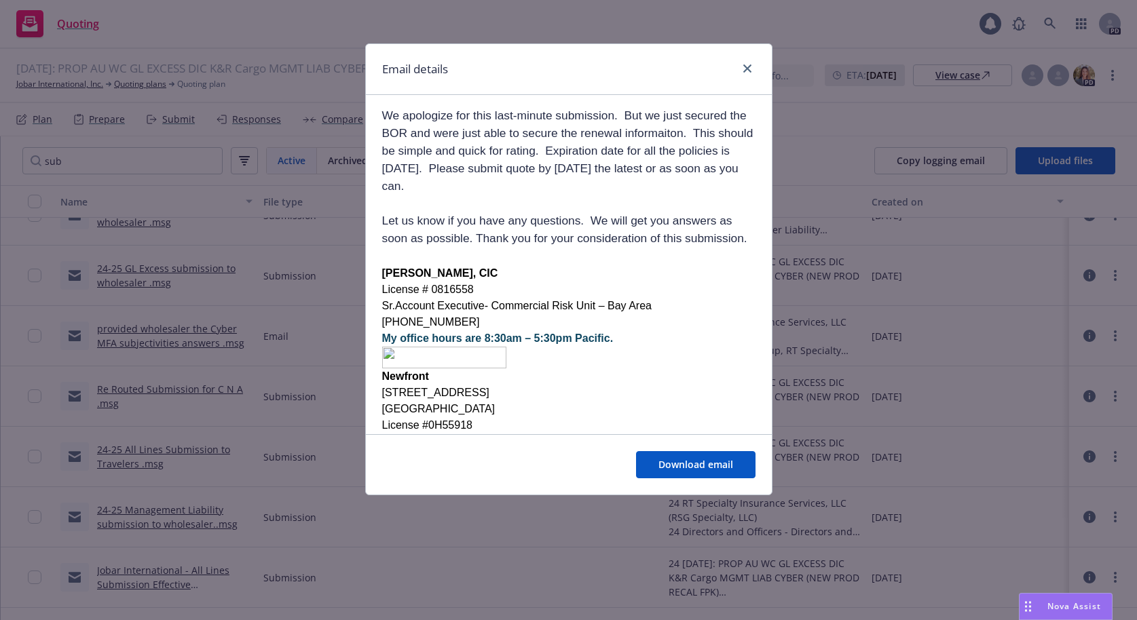
scroll to position [1165, 0]
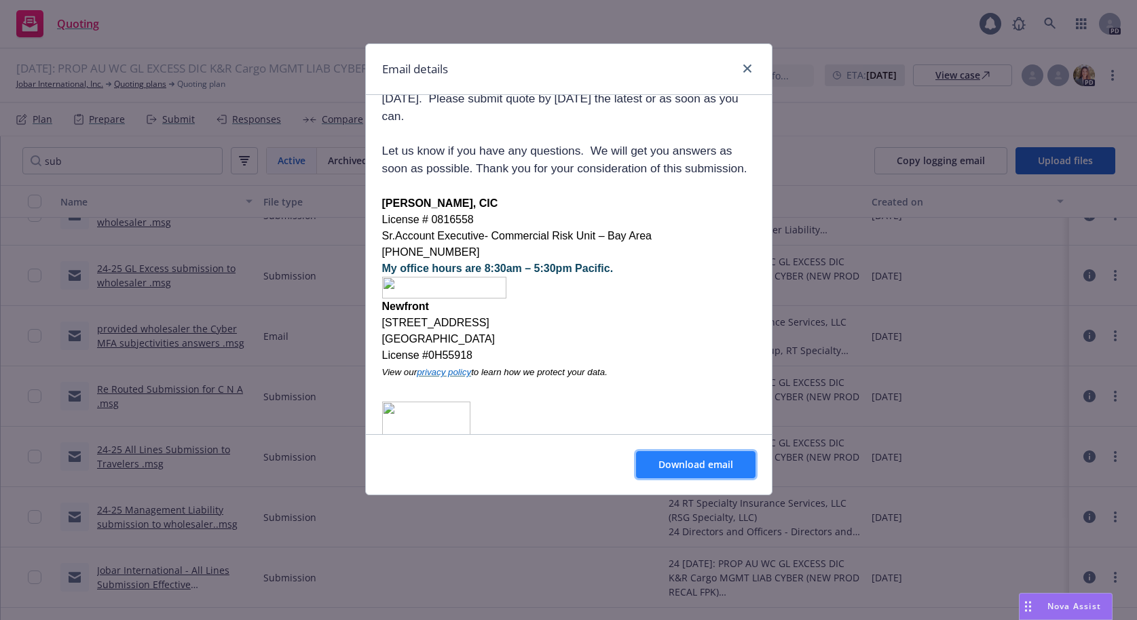
click at [677, 465] on span "Download email" at bounding box center [695, 464] width 75 height 13
click at [750, 67] on icon "close" at bounding box center [747, 68] width 8 height 8
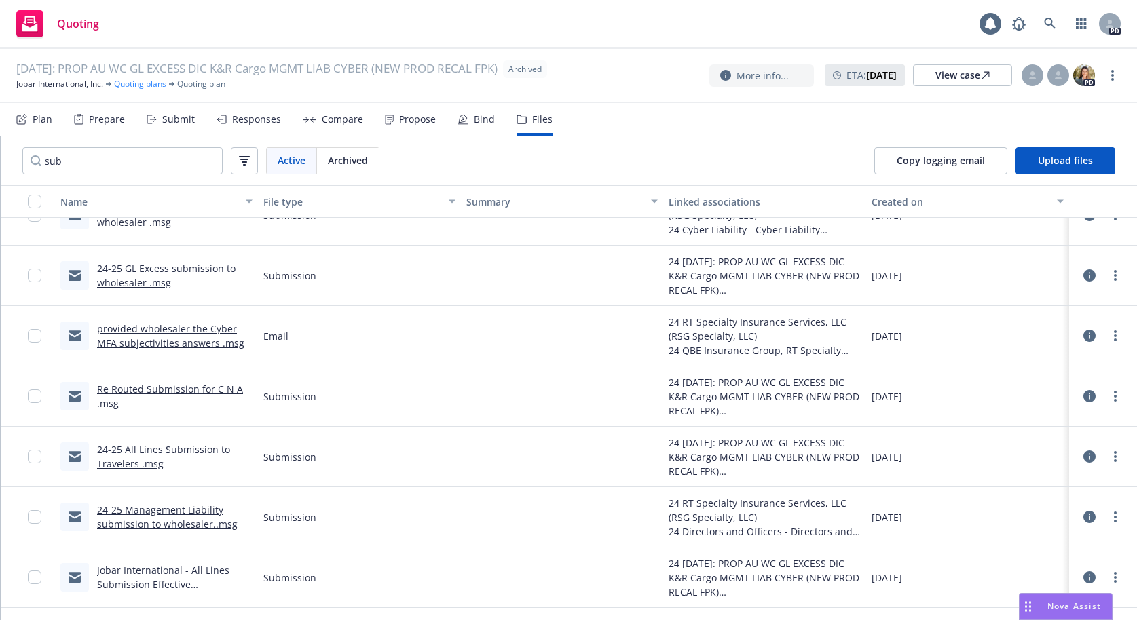
click at [138, 85] on link "Quoting plans" at bounding box center [140, 84] width 52 height 12
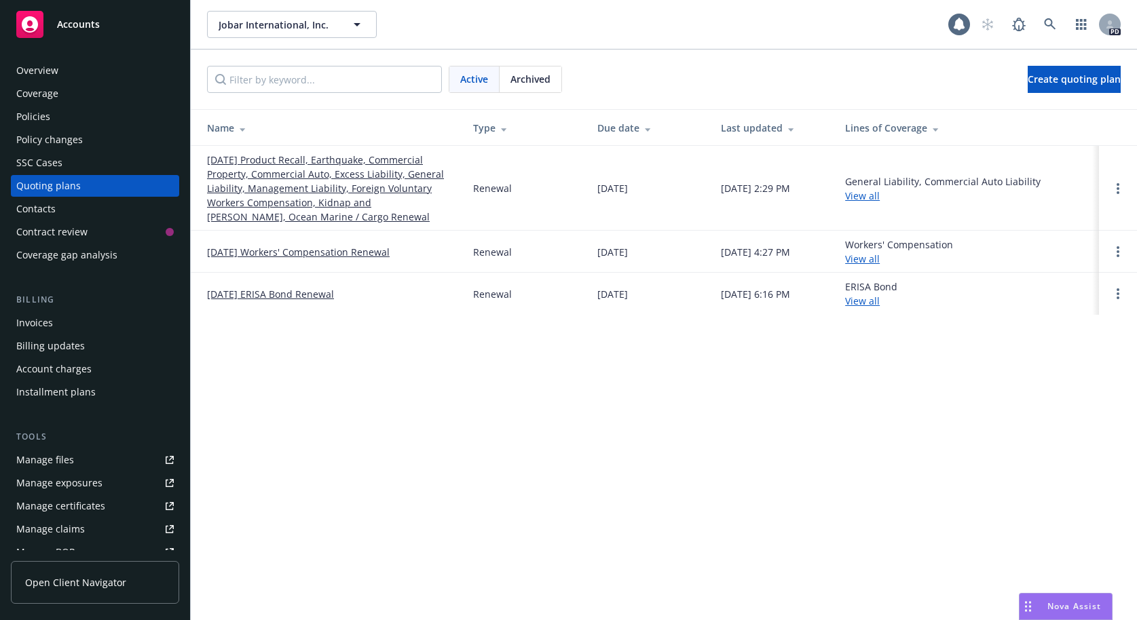
click at [219, 160] on link "09/30/25 Product Recall, Earthquake, Commercial Property, Commercial Auto, Exce…" at bounding box center [329, 188] width 244 height 71
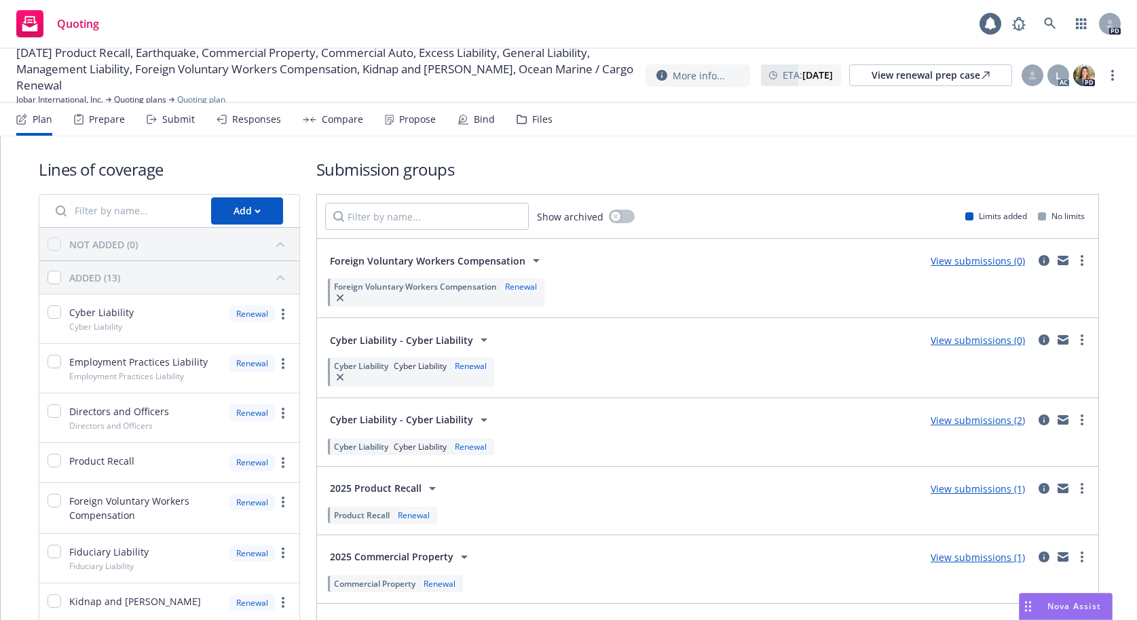
click at [522, 117] on div "Files" at bounding box center [534, 119] width 36 height 33
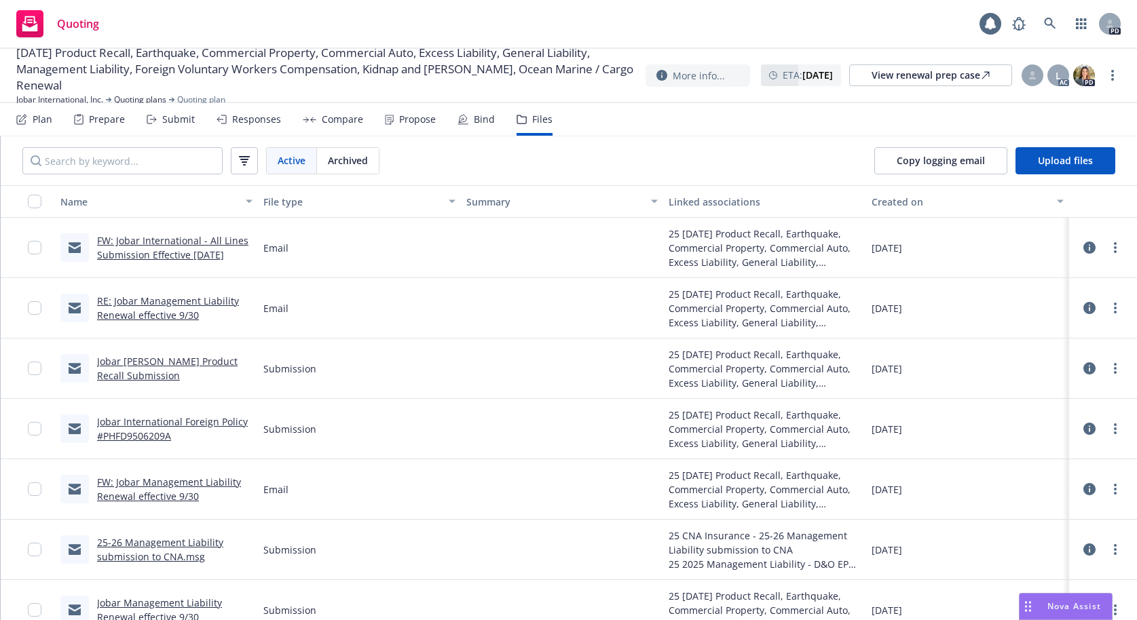
click at [356, 166] on span "Archived" at bounding box center [348, 160] width 40 height 14
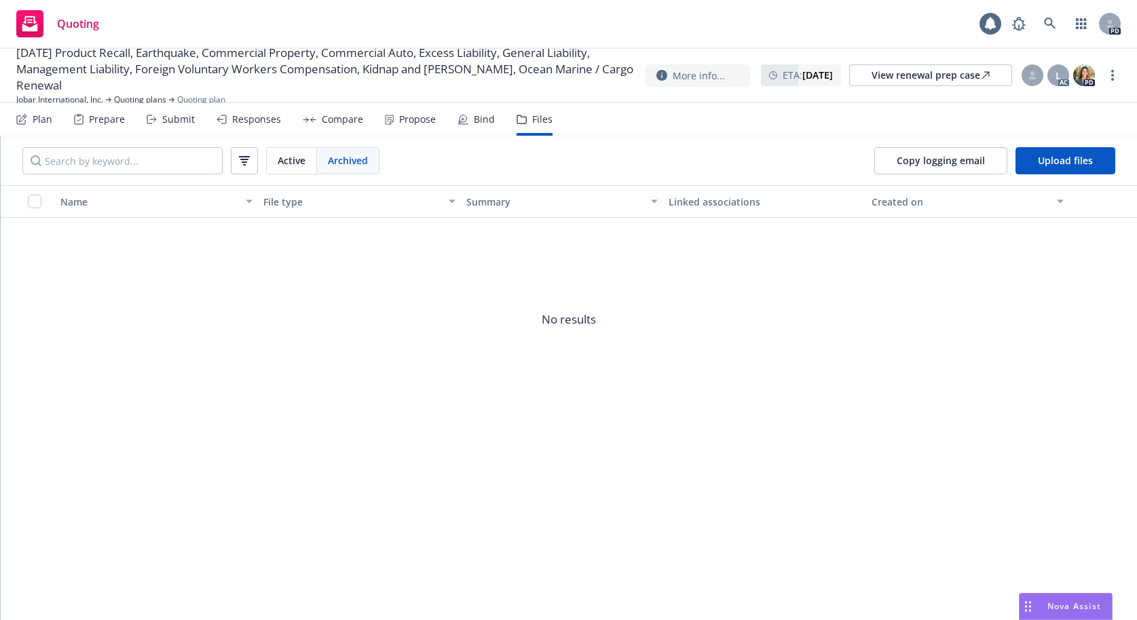
click at [351, 161] on span "Archived" at bounding box center [348, 160] width 40 height 14
click at [289, 159] on span "Active" at bounding box center [292, 160] width 28 height 14
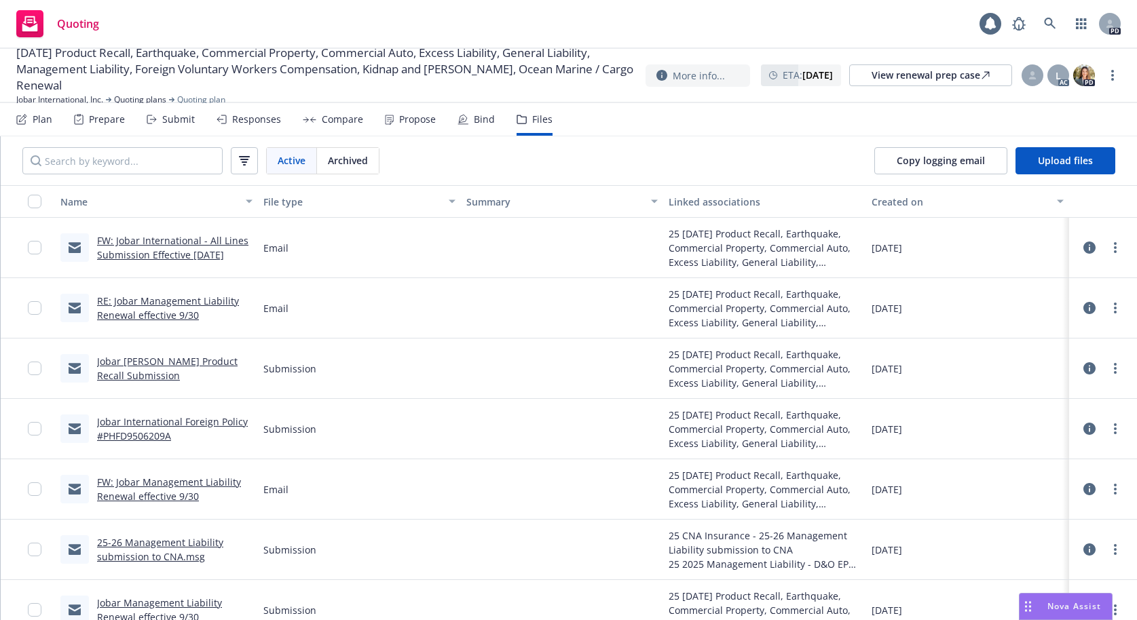
click at [250, 120] on div "Responses" at bounding box center [256, 119] width 49 height 11
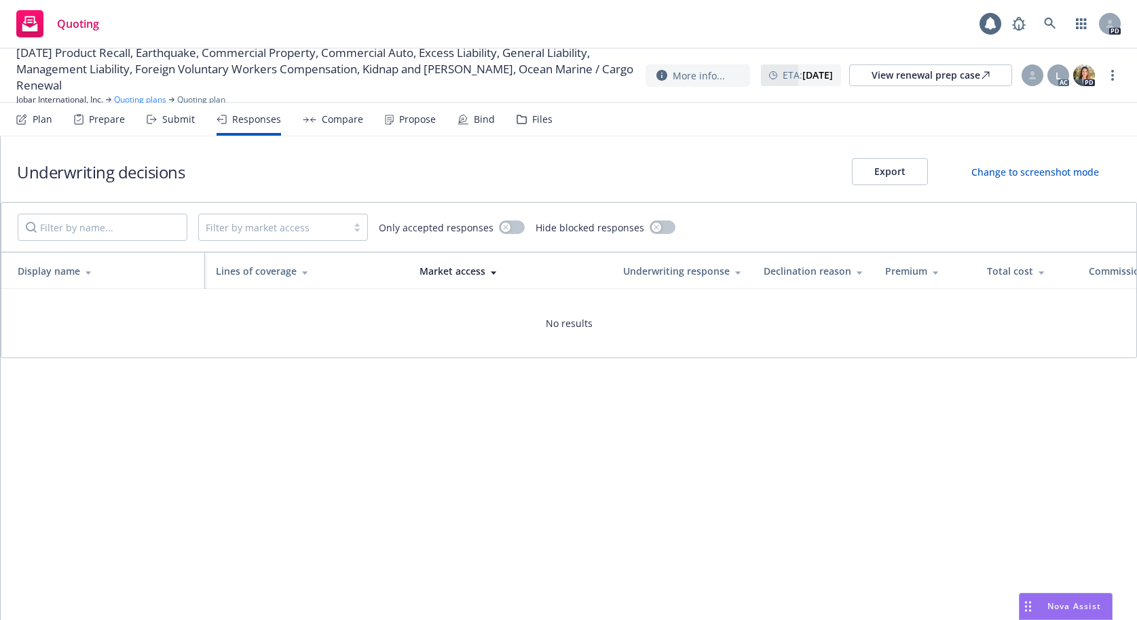
click at [130, 97] on link "Quoting plans" at bounding box center [140, 100] width 52 height 12
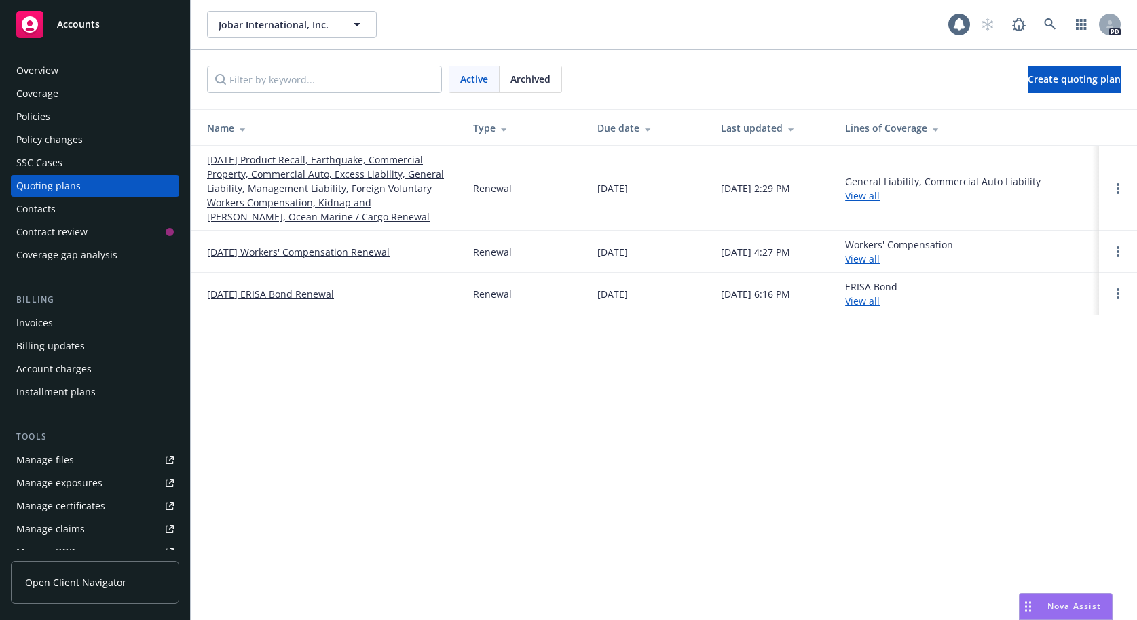
click at [536, 79] on span "Archived" at bounding box center [530, 79] width 40 height 14
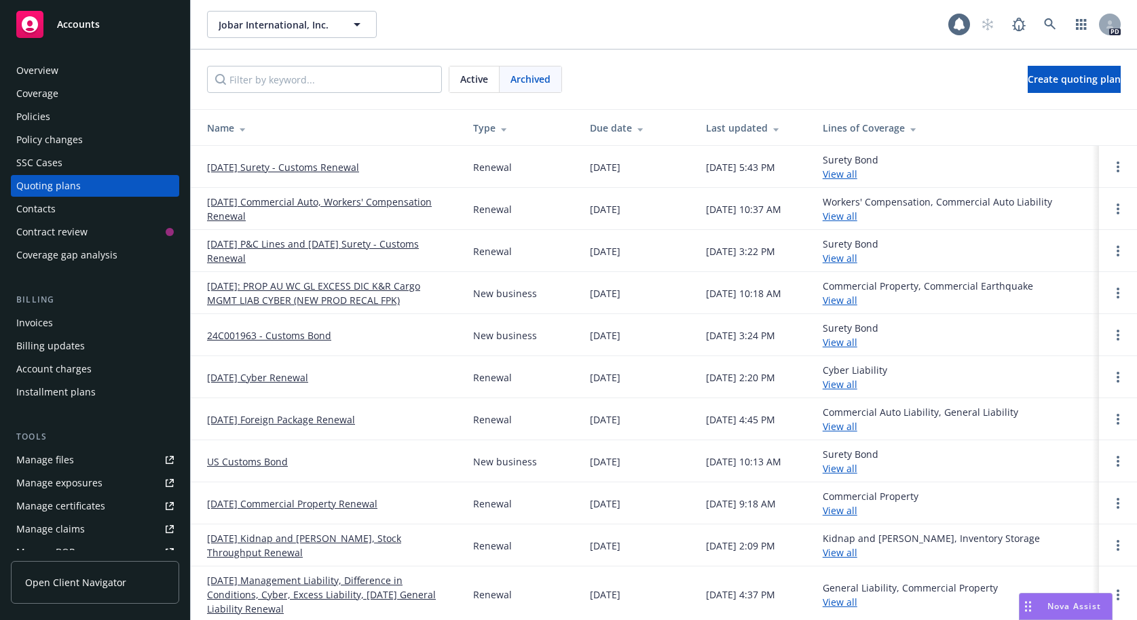
click at [242, 288] on link "[DATE]: PROP AU WC GL EXCESS DIC K&R Cargo MGMT LIAB CYBER (NEW PROD RECAL FPK)" at bounding box center [329, 293] width 244 height 29
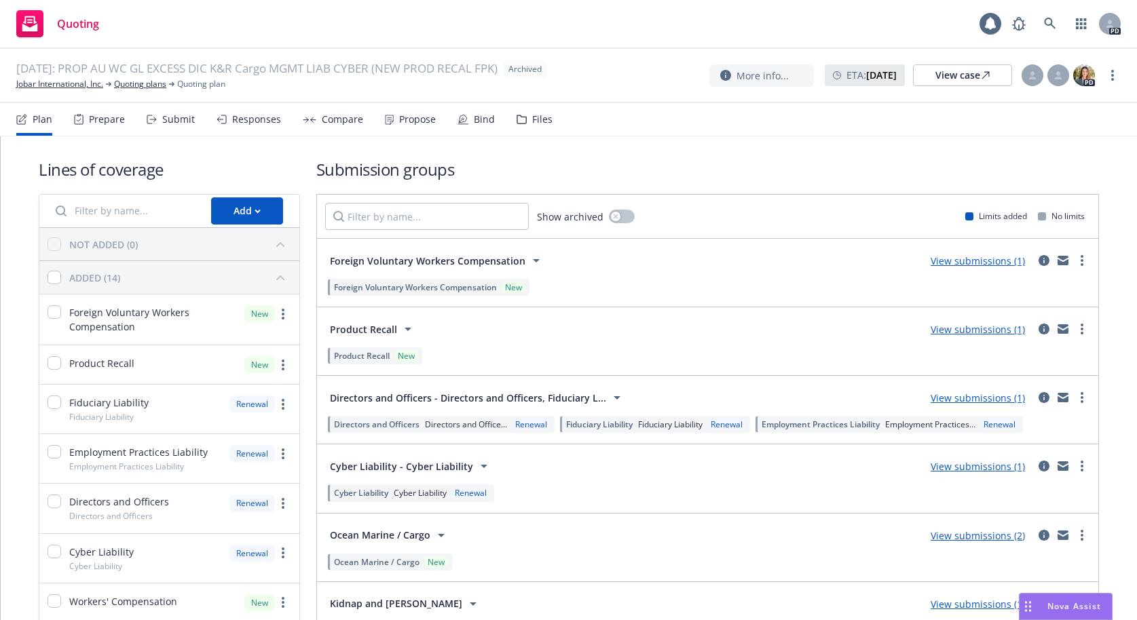
click at [532, 121] on div "Files" at bounding box center [542, 119] width 20 height 11
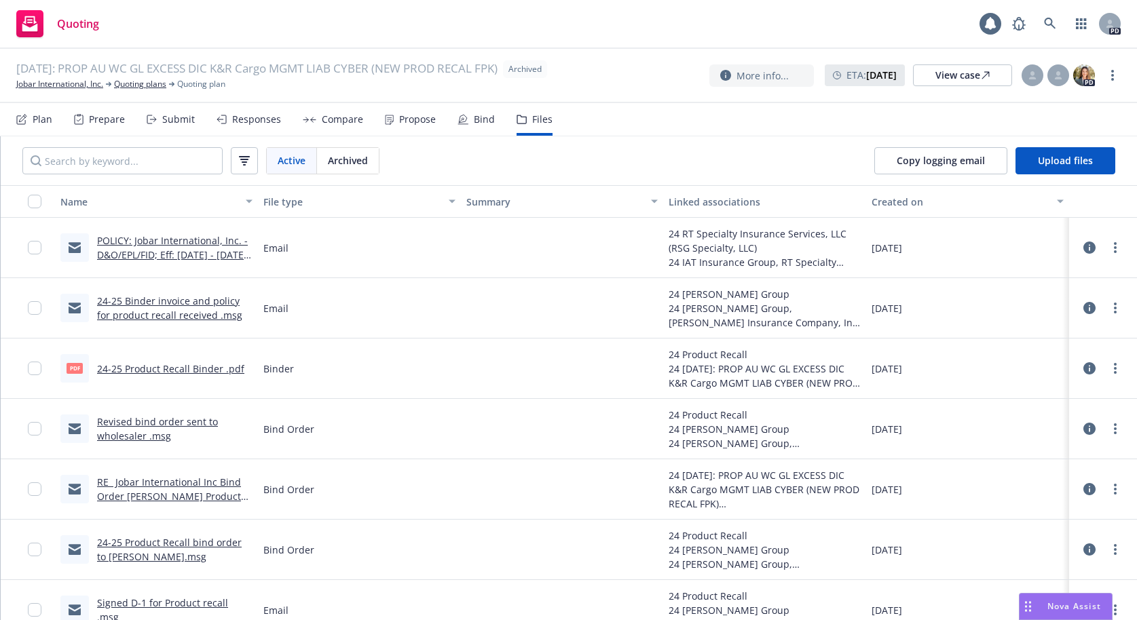
click at [352, 162] on span "Archived" at bounding box center [348, 160] width 40 height 14
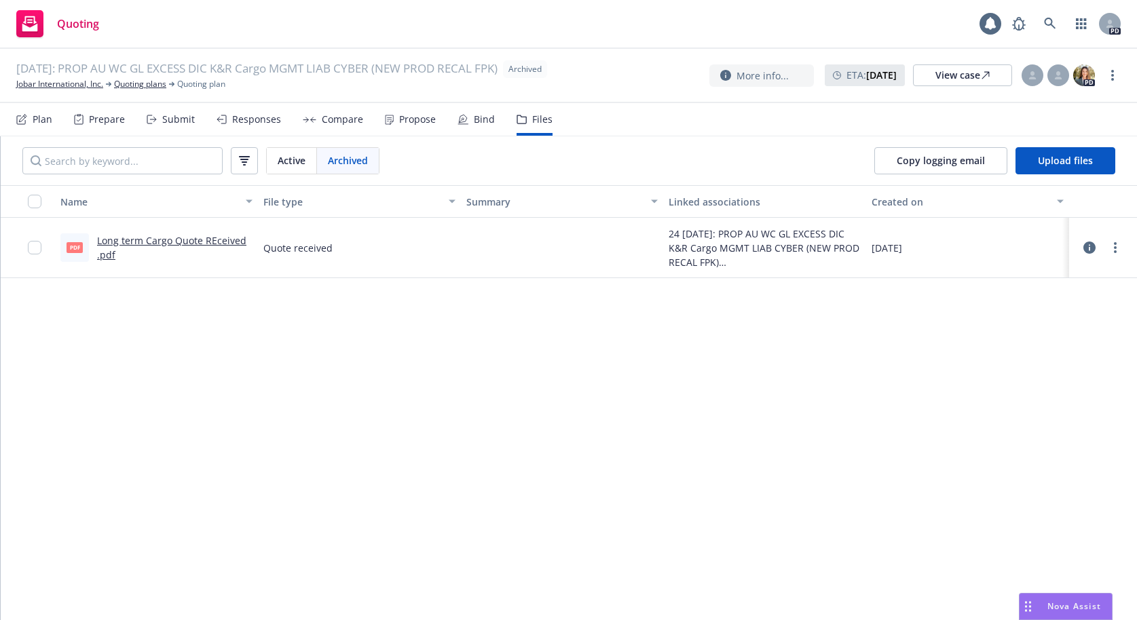
click at [299, 156] on span "Active" at bounding box center [292, 160] width 28 height 14
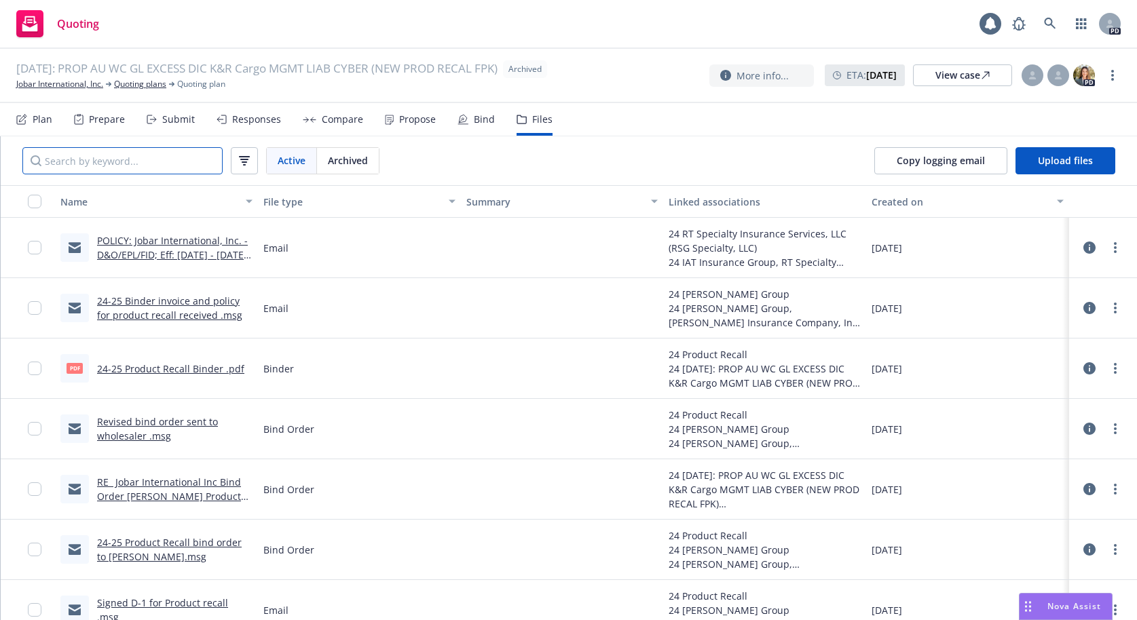
click at [86, 168] on input "Search by keyword..." at bounding box center [122, 160] width 200 height 27
click at [82, 164] on input "Search by keyword..." at bounding box center [122, 160] width 200 height 27
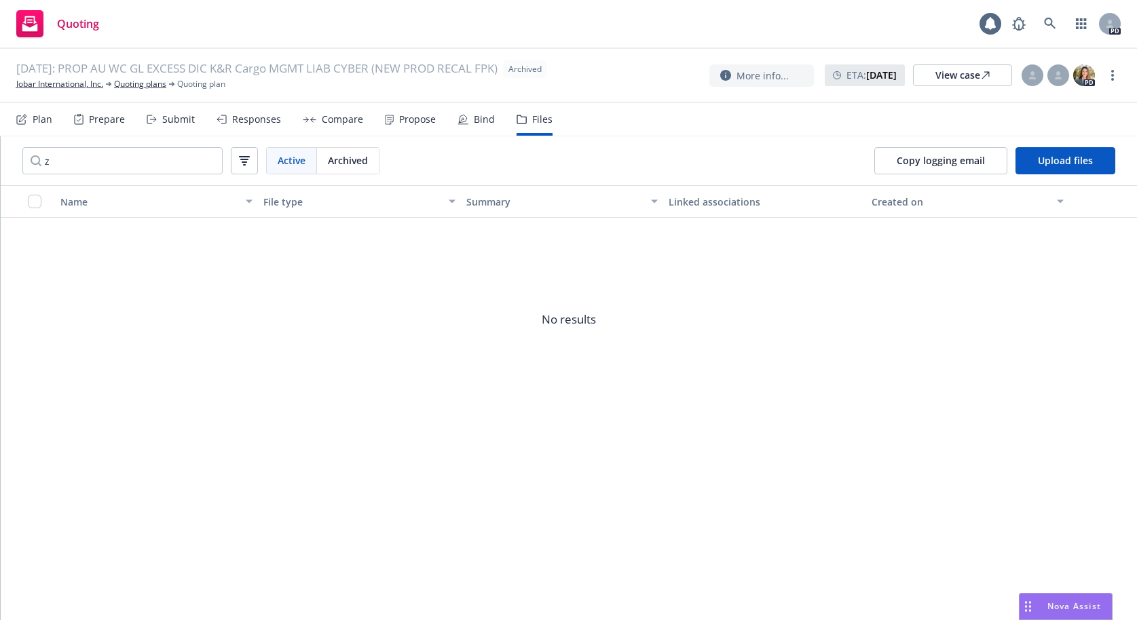
click at [877, 256] on span "No results" at bounding box center [569, 320] width 1136 height 204
click at [56, 166] on input "z" at bounding box center [122, 160] width 200 height 27
type input "zurich"
drag, startPoint x: 90, startPoint y: 157, endPoint x: 31, endPoint y: 165, distance: 60.2
click at [31, 165] on input "zurich" at bounding box center [122, 160] width 200 height 27
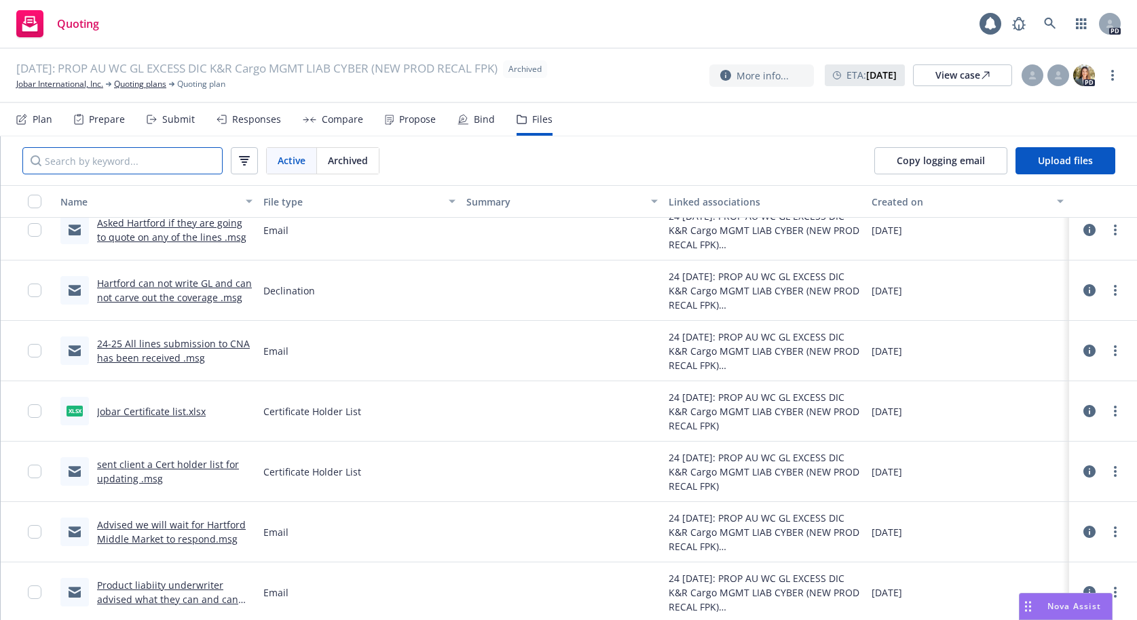
scroll to position [12773, 0]
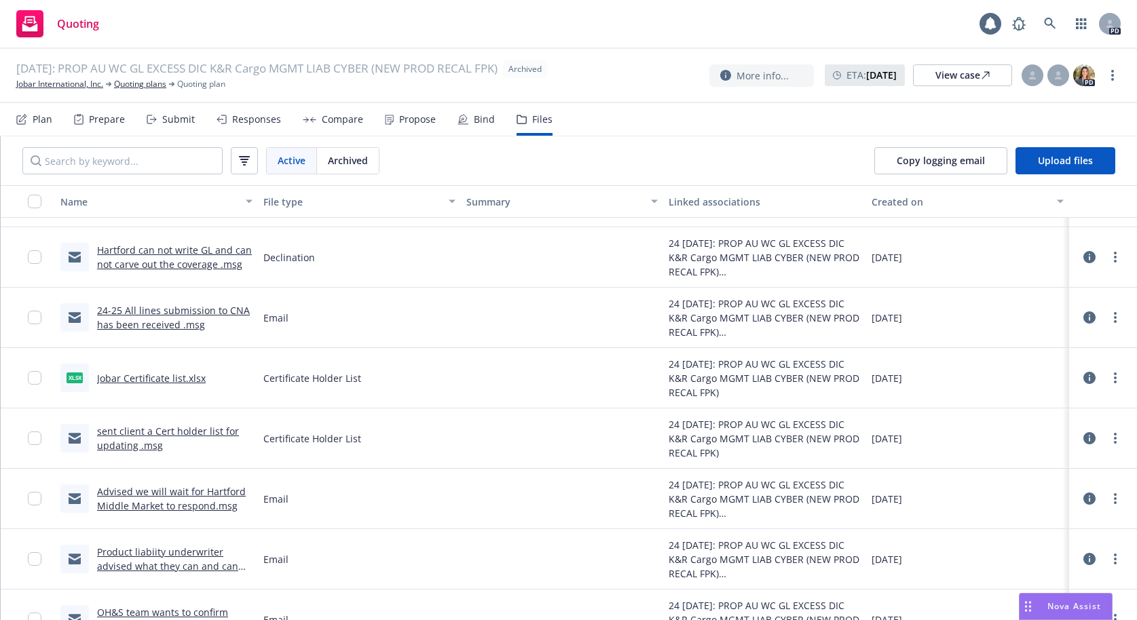
click at [147, 312] on link "24-25 All lines submission to CNA has been received .msg" at bounding box center [173, 317] width 153 height 27
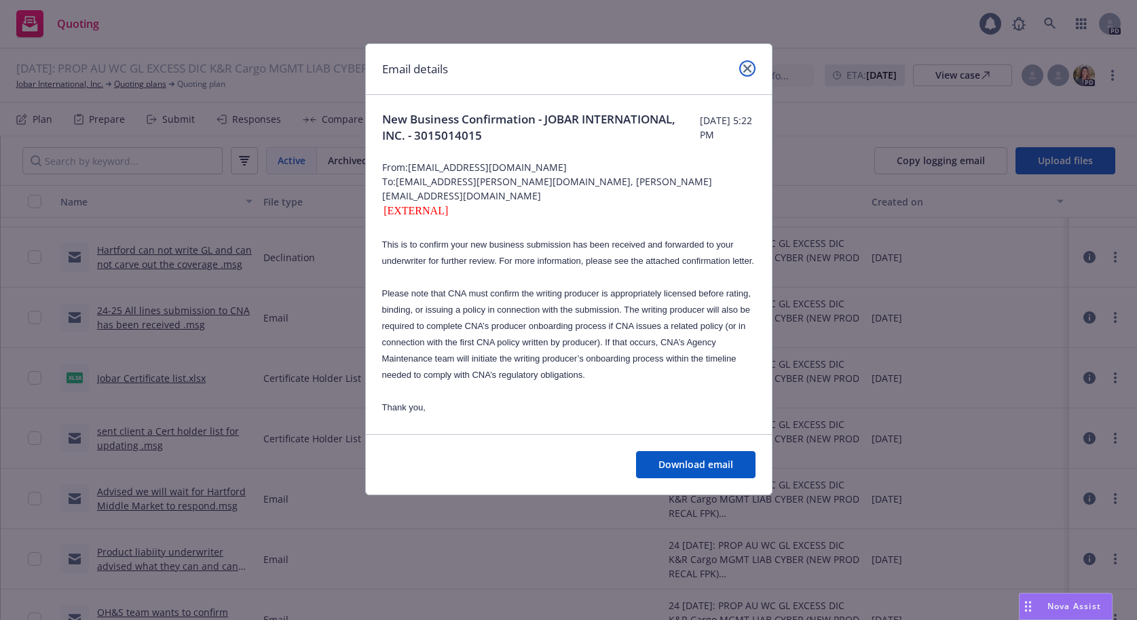
click at [743, 64] on icon "close" at bounding box center [747, 68] width 8 height 8
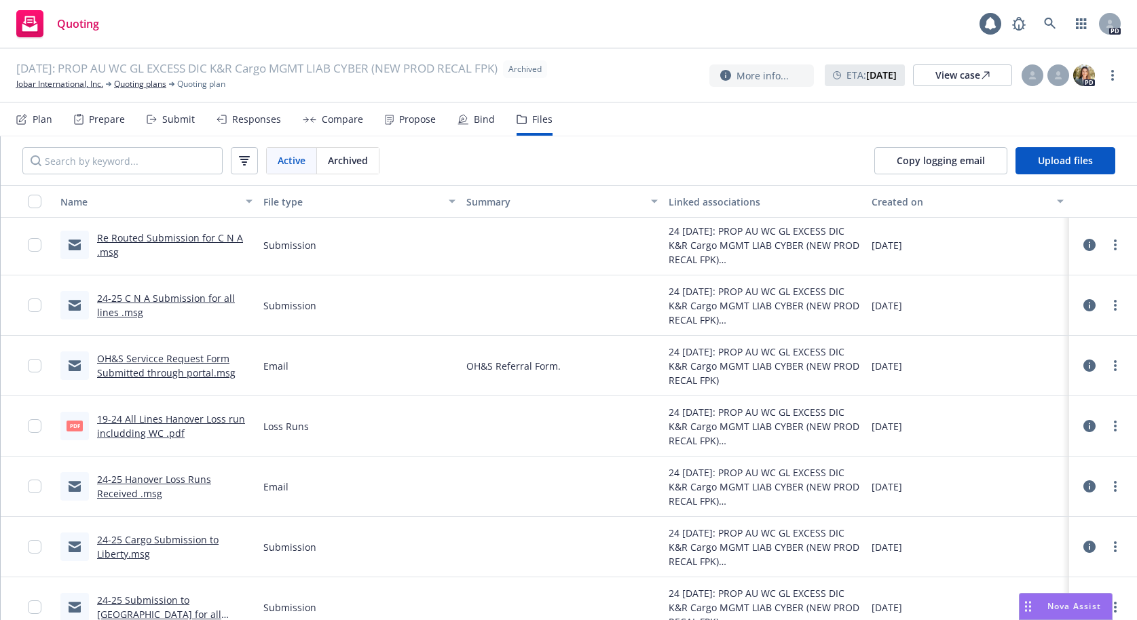
scroll to position [13842, 0]
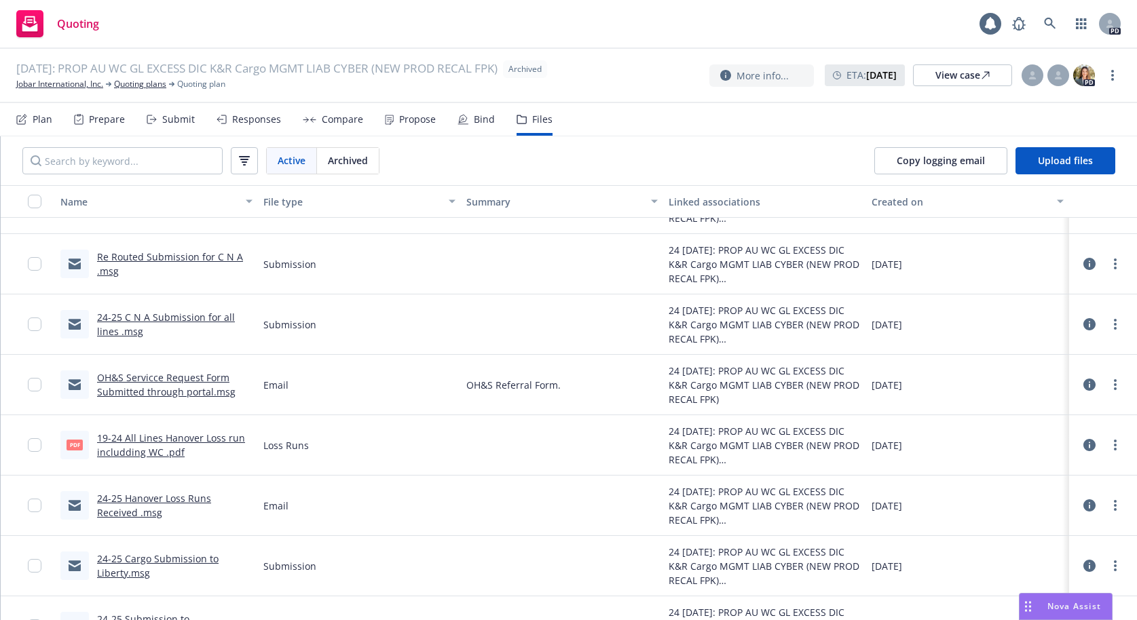
click at [142, 440] on link "19-24 All Lines Hanover Loss run includding WC .pdf" at bounding box center [171, 445] width 148 height 27
click at [1114, 447] on icon "more" at bounding box center [1115, 445] width 3 height 11
click at [1033, 496] on link "Download" at bounding box center [1044, 500] width 135 height 27
click at [155, 318] on link "24-25 C N A Submission for all lines .msg" at bounding box center [166, 324] width 138 height 27
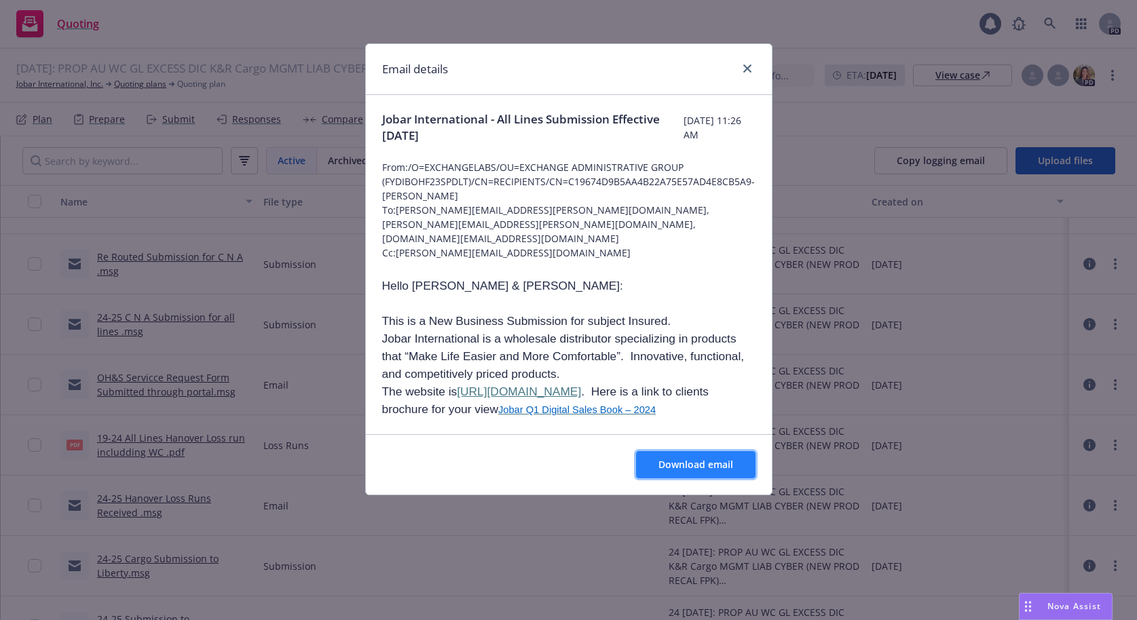
click at [683, 464] on span "Download email" at bounding box center [695, 464] width 75 height 13
click at [747, 69] on icon "close" at bounding box center [747, 68] width 8 height 8
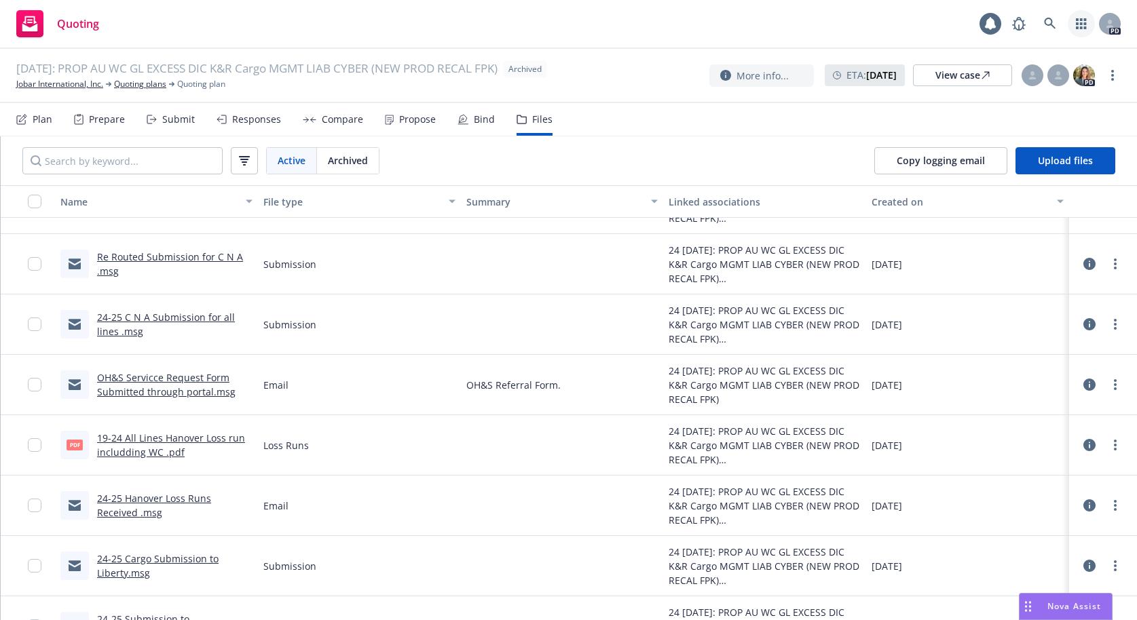
click at [1085, 22] on icon "button" at bounding box center [1081, 23] width 10 height 11
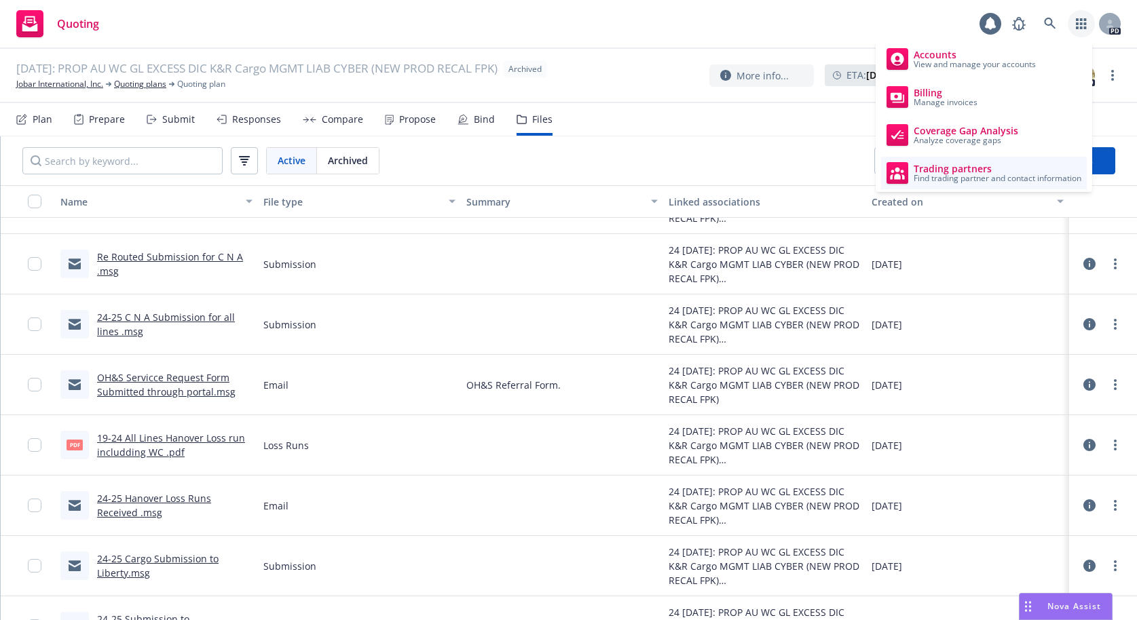
click at [943, 171] on span "Trading partners" at bounding box center [998, 169] width 168 height 11
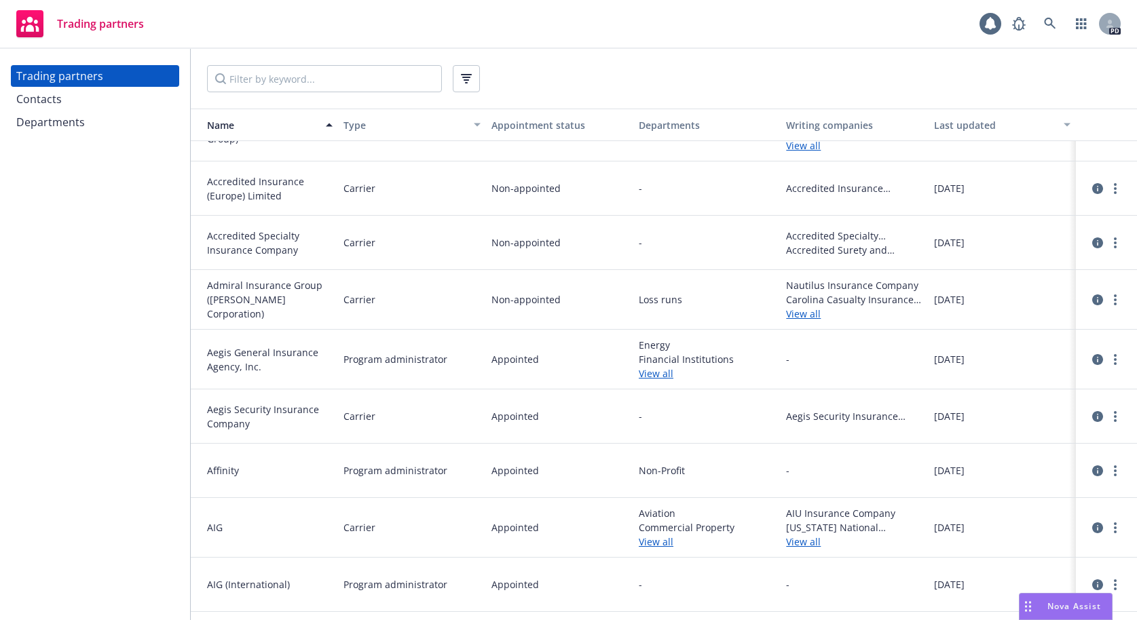
scroll to position [388, 0]
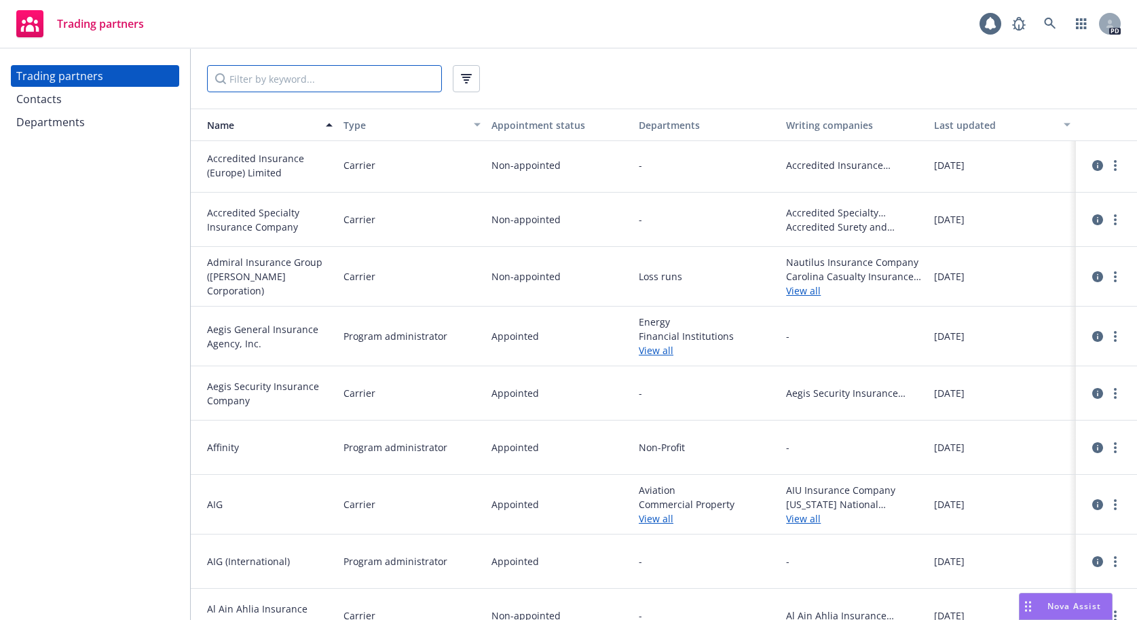
click at [377, 66] on input "Filter by keyword..." at bounding box center [324, 78] width 235 height 27
click at [294, 78] on input "Filter by keyword..." at bounding box center [324, 78] width 235 height 27
click at [293, 78] on input "Filter by keyword..." at bounding box center [324, 78] width 235 height 27
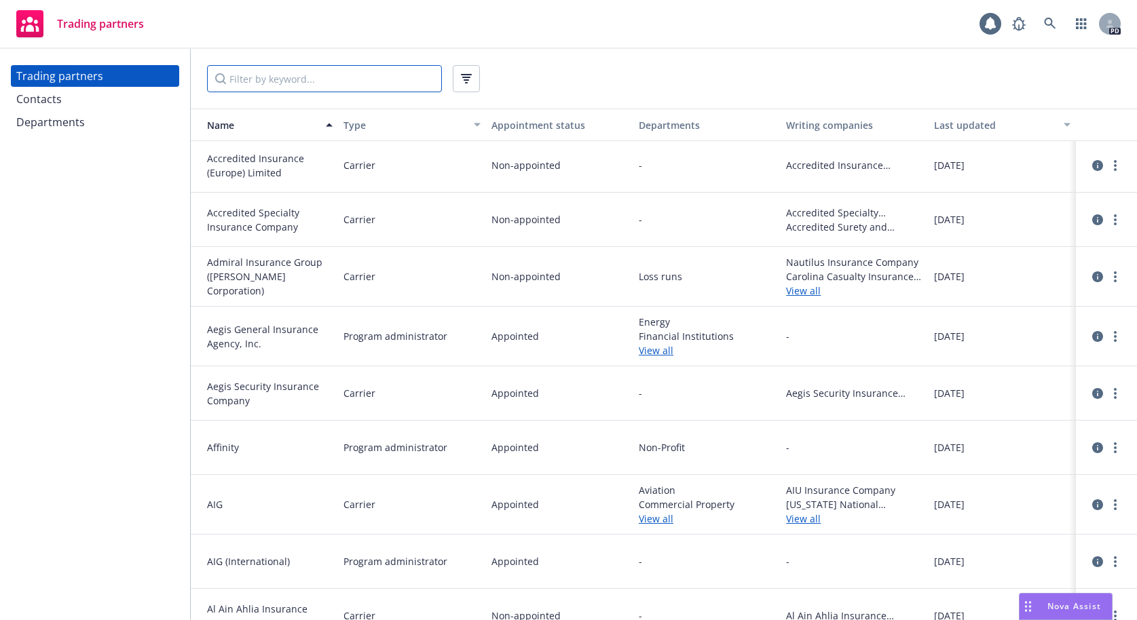
click at [293, 78] on input "Filter by keyword..." at bounding box center [324, 78] width 235 height 27
click at [295, 77] on input "Filter by keyword..." at bounding box center [324, 78] width 235 height 27
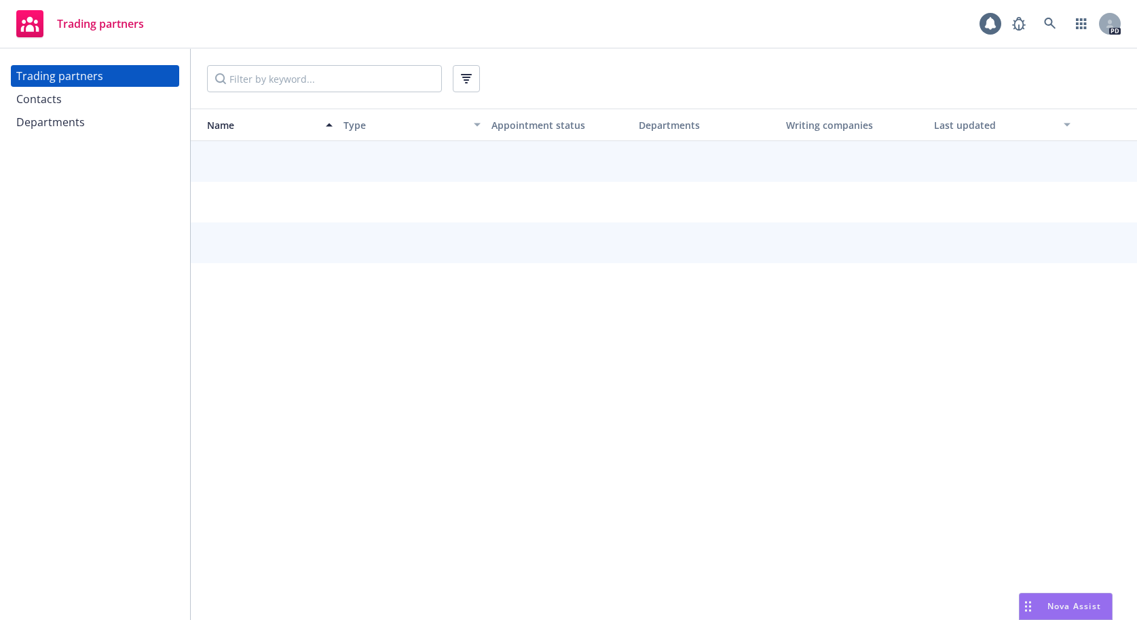
click at [45, 102] on div "Contacts" at bounding box center [38, 99] width 45 height 22
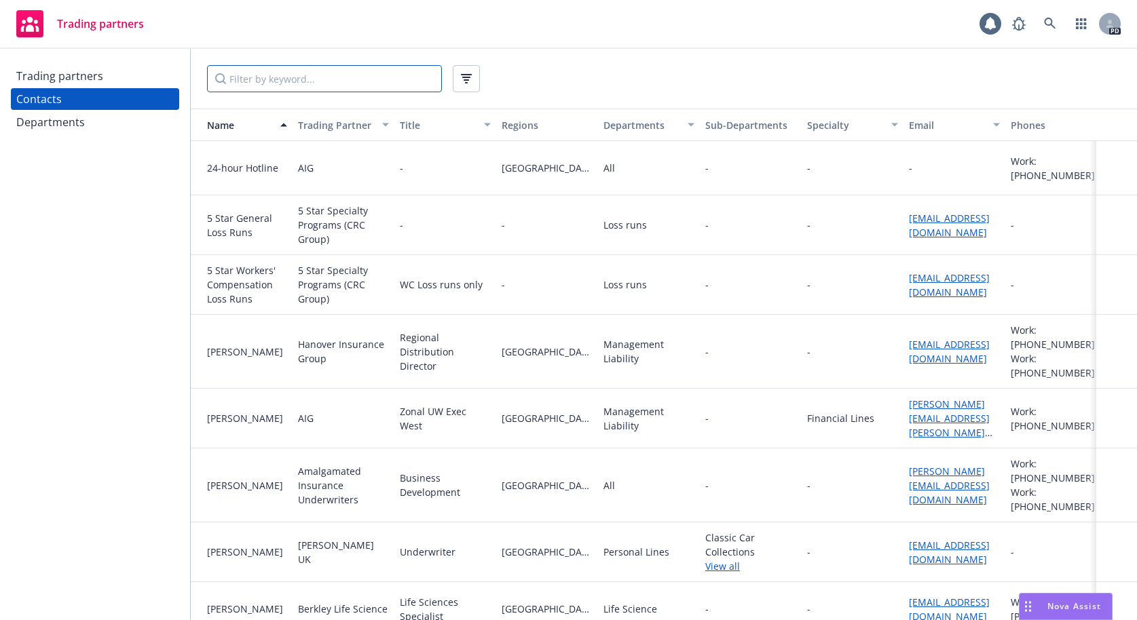
click at [260, 79] on input "Filter by keyword..." at bounding box center [324, 78] width 235 height 27
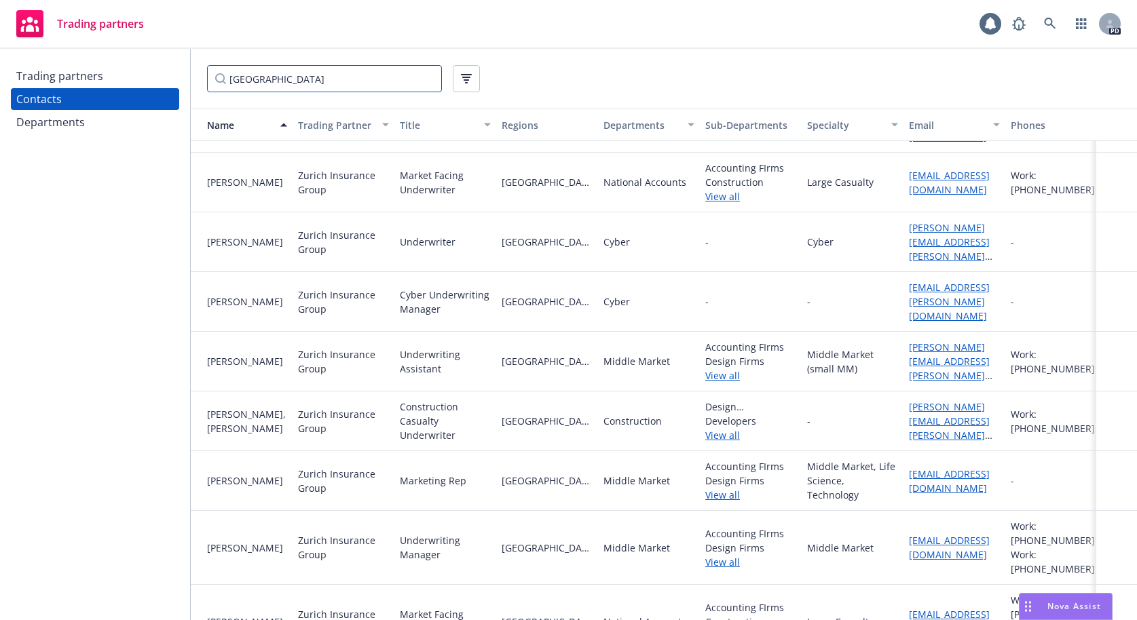
scroll to position [921, 0]
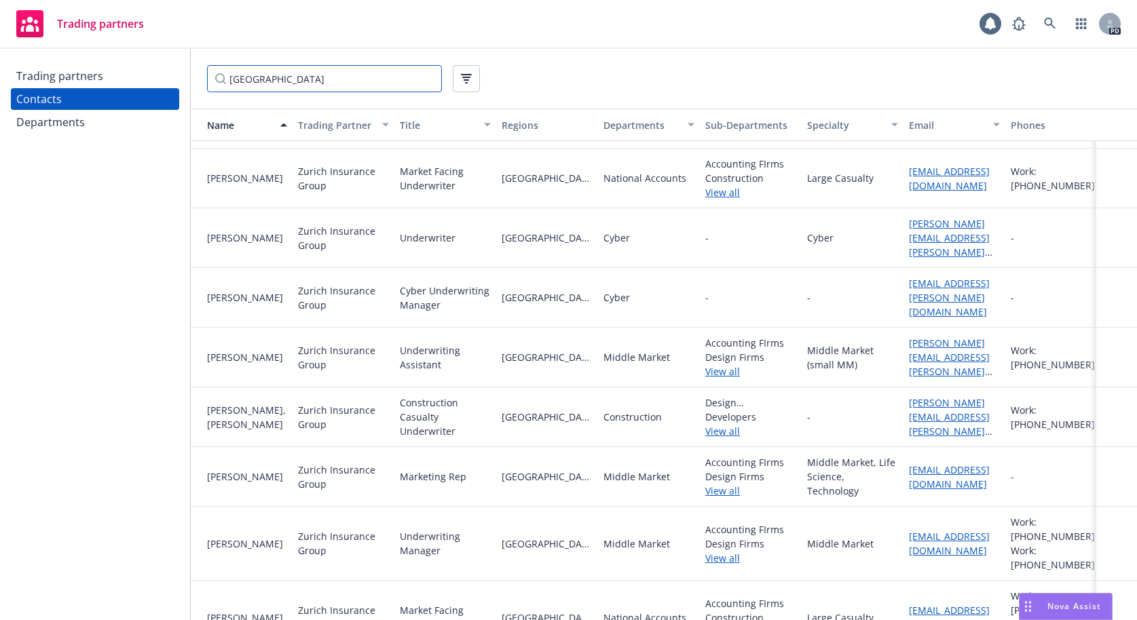
type input "[GEOGRAPHIC_DATA]"
click at [723, 551] on link "View all" at bounding box center [750, 558] width 91 height 14
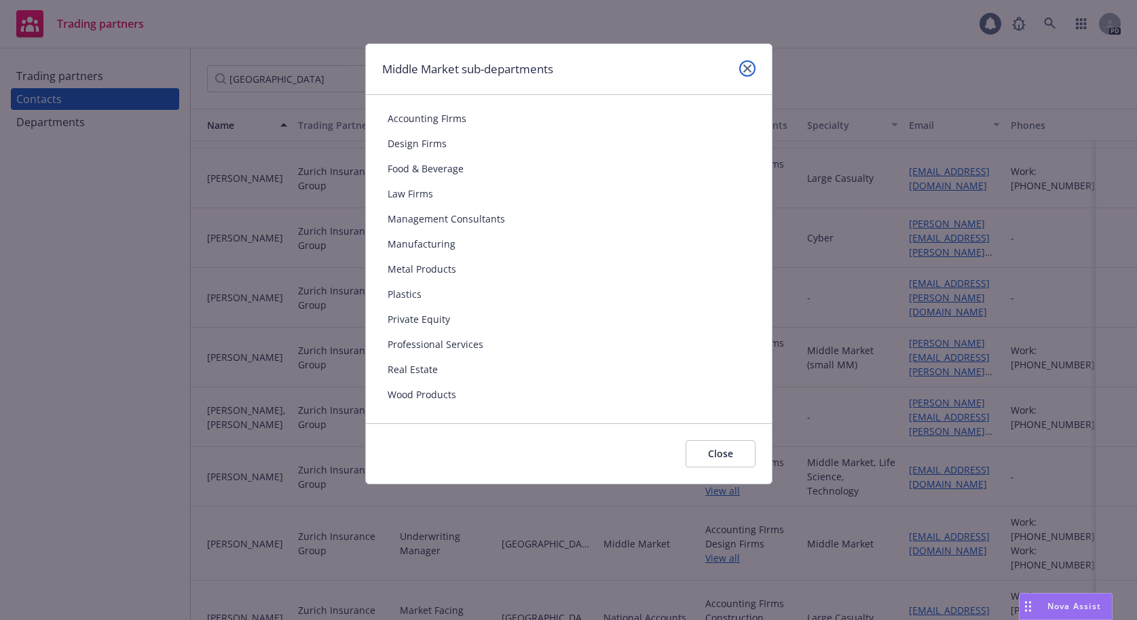
click at [746, 68] on icon "close" at bounding box center [747, 68] width 8 height 8
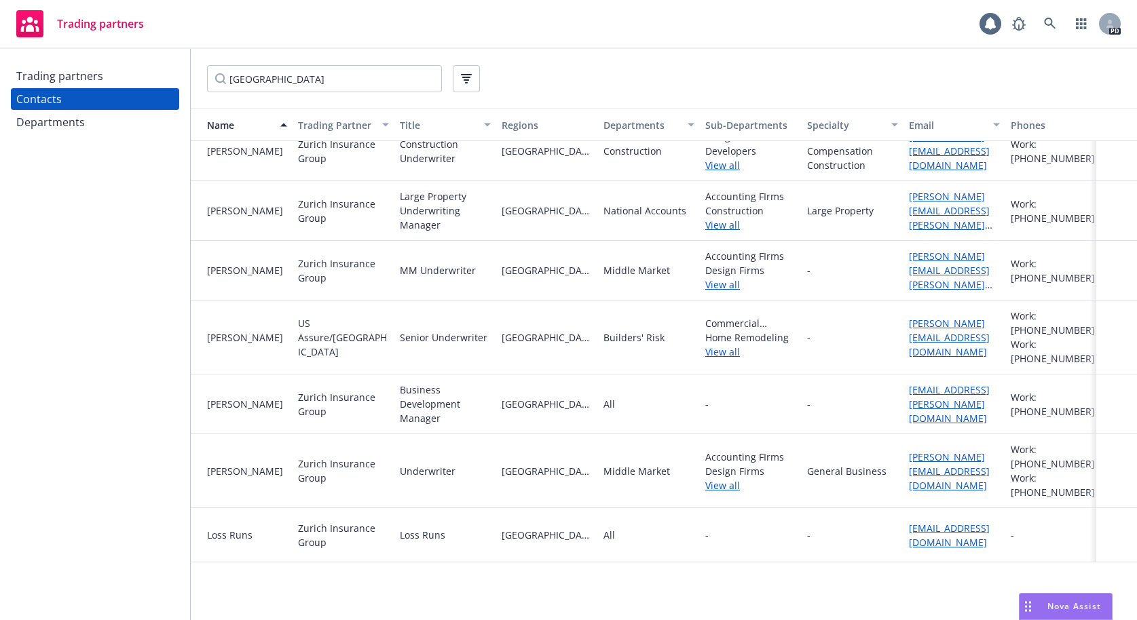
scroll to position [0, 0]
